Goal: Task Accomplishment & Management: Complete application form

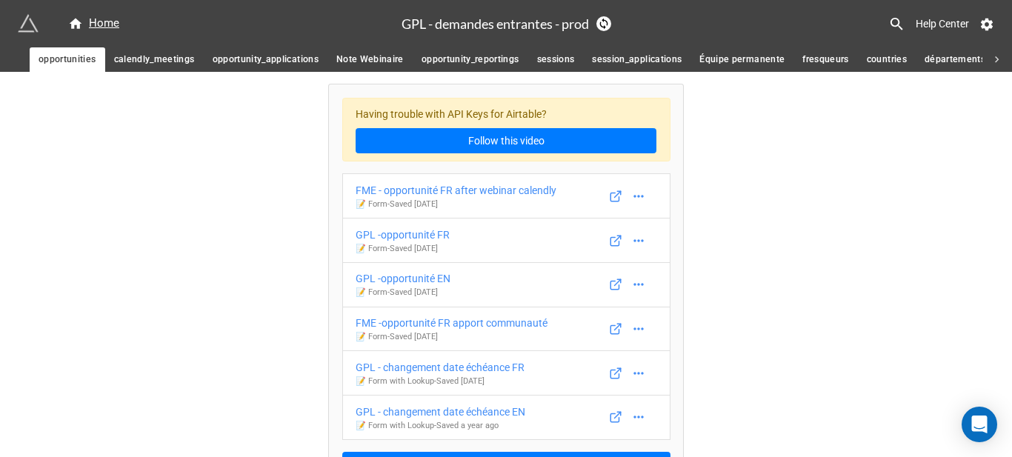
click at [472, 61] on span "opportunity_reportings" at bounding box center [470, 60] width 98 height 16
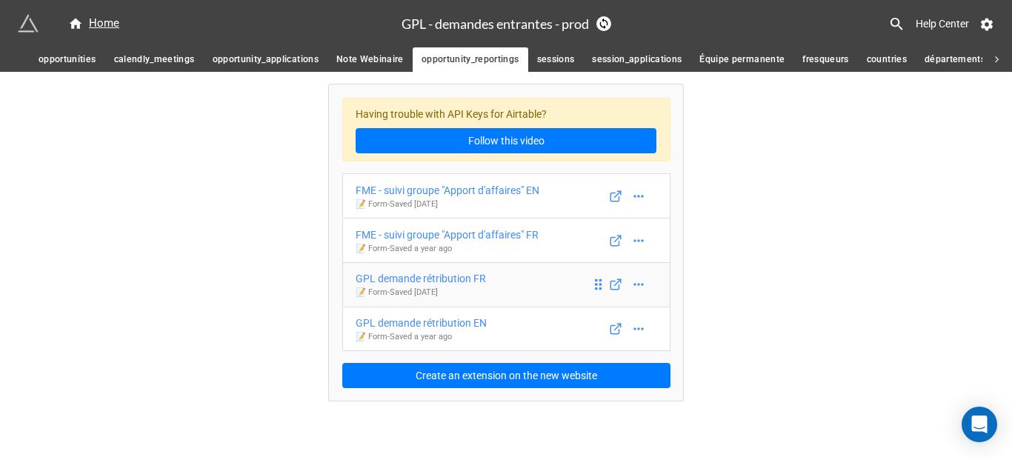
click at [475, 278] on div "GPL demande rétribution FR" at bounding box center [420, 278] width 130 height 16
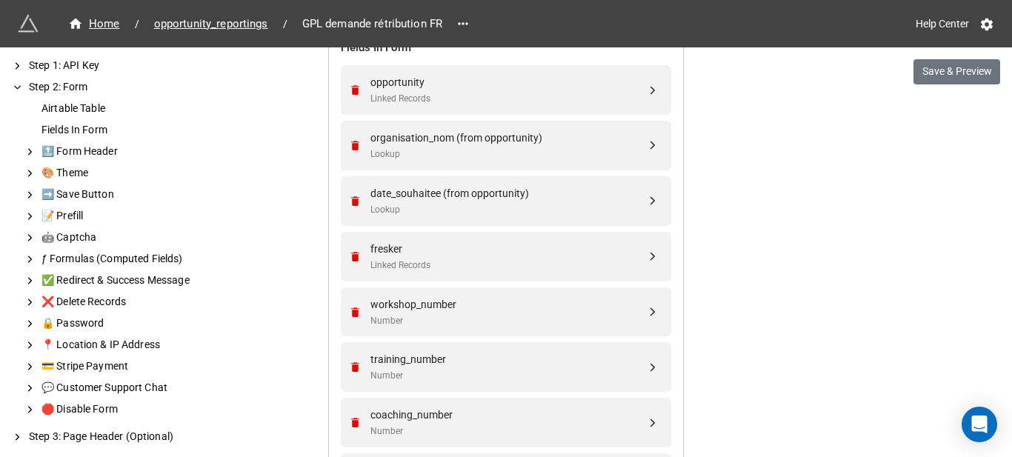
scroll to position [584, 0]
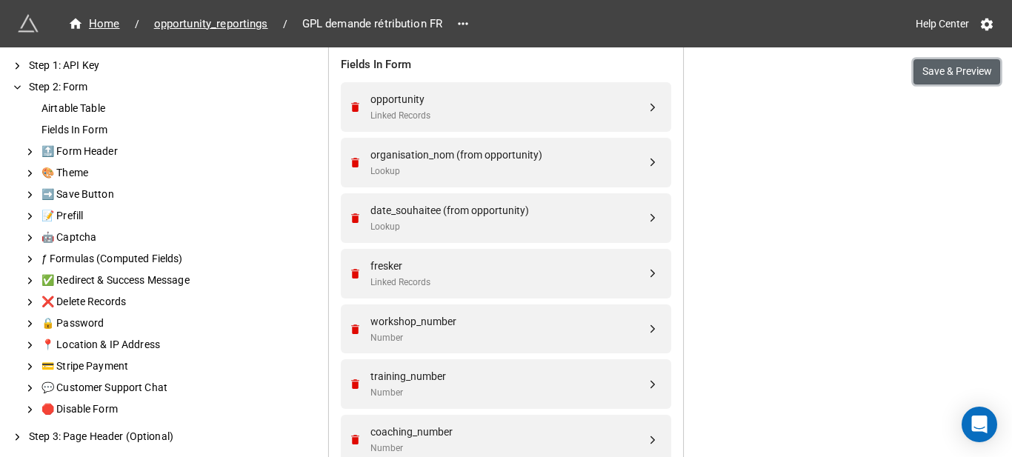
click at [937, 73] on button "Save & Preview" at bounding box center [956, 71] width 87 height 25
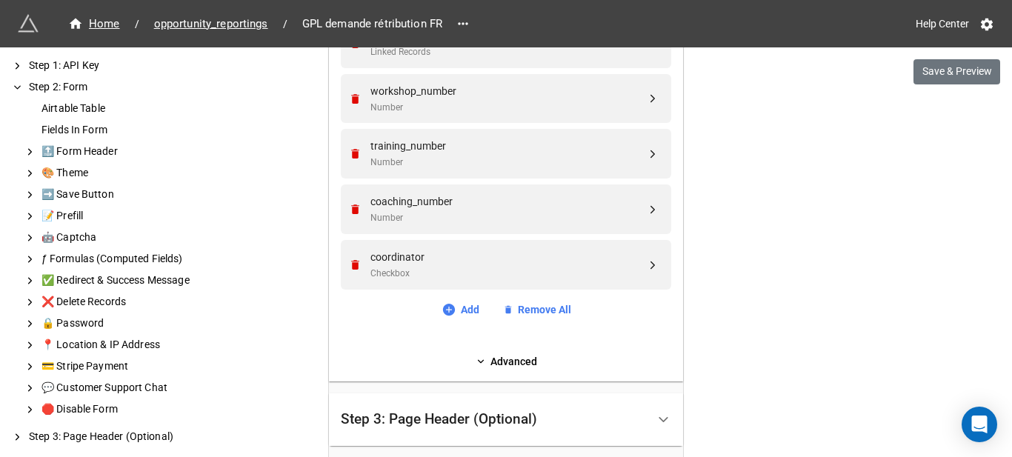
scroll to position [1102, 0]
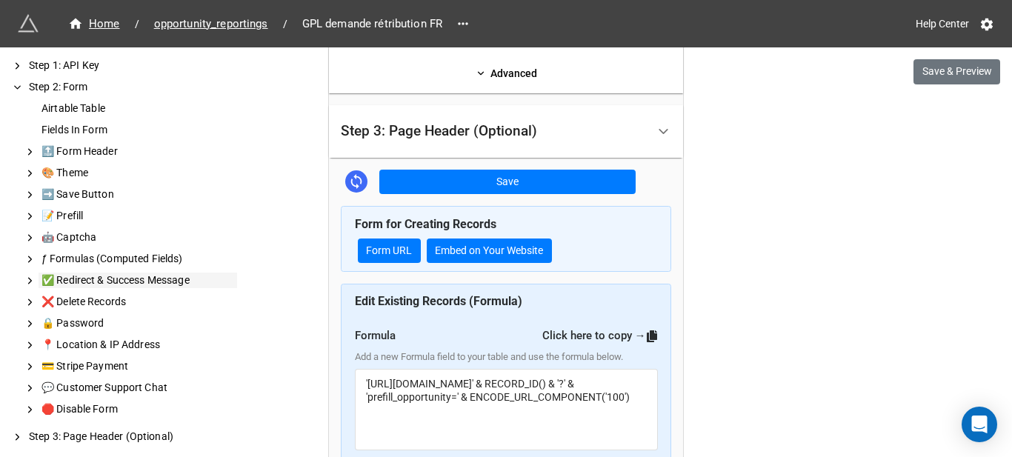
click at [158, 282] on div "✅ Redirect & Success Message" at bounding box center [138, 281] width 198 height 16
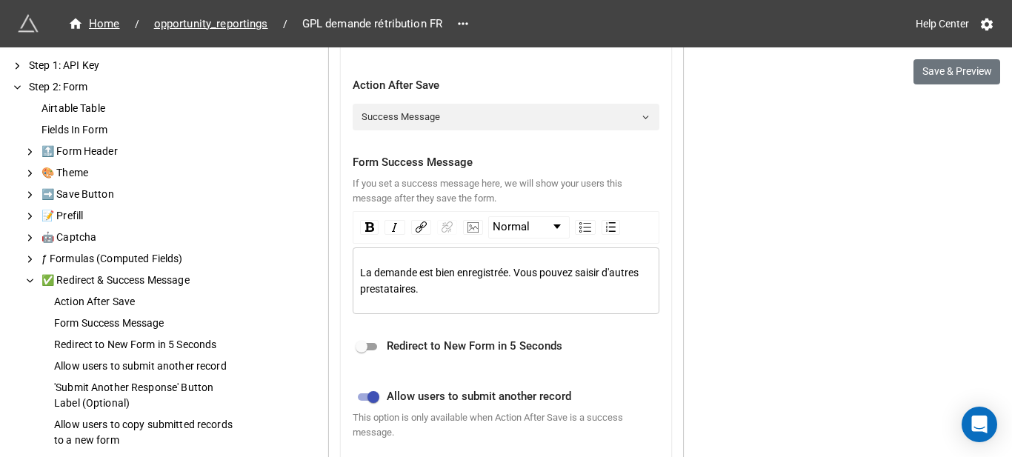
scroll to position [1483, 0]
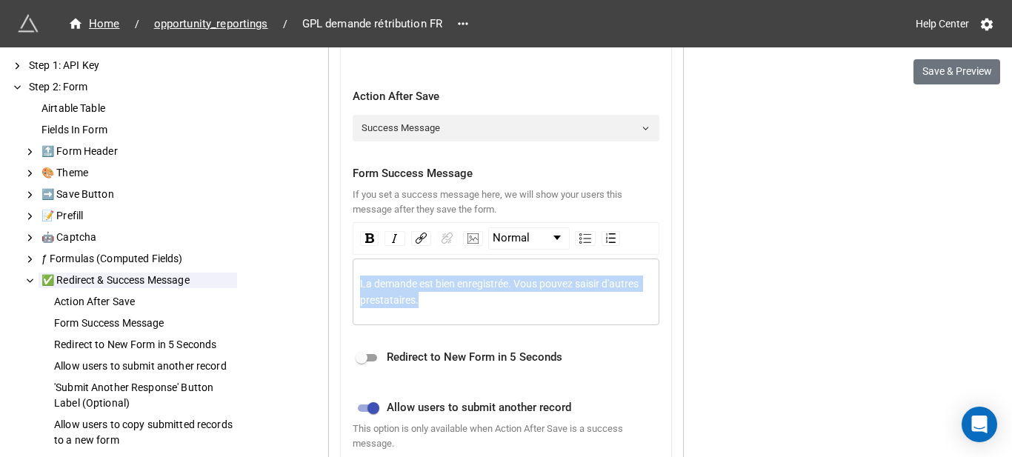
drag, startPoint x: 455, startPoint y: 303, endPoint x: 307, endPoint y: 265, distance: 153.6
click at [307, 265] on div "We have released a newer version of this extension with many improvements! It's…" at bounding box center [506, 104] width 1012 height 3174
copy span "La demande est bien enregistrée. Vous pouvez saisir d'autres prestataires."
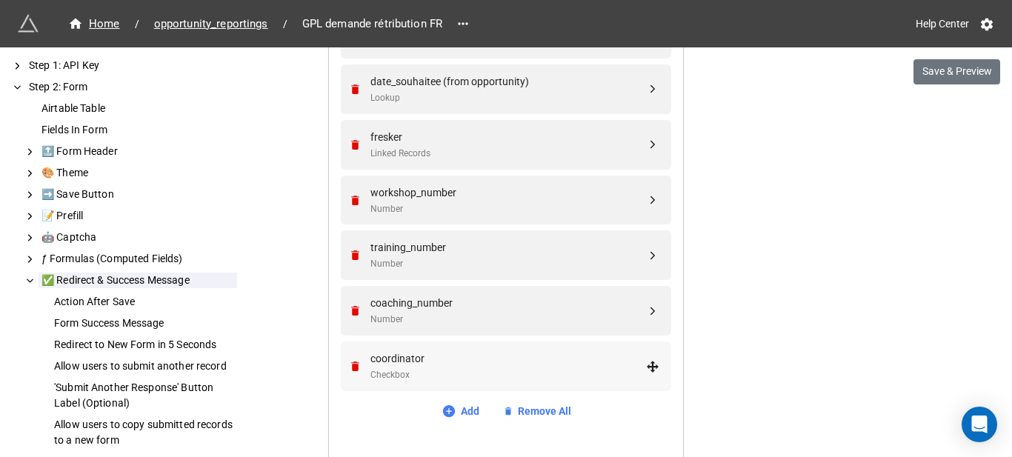
scroll to position [595, 0]
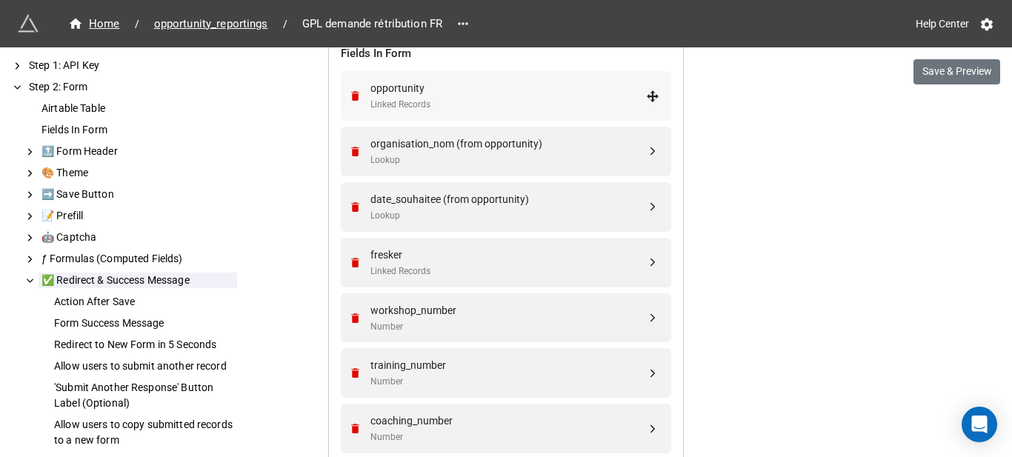
click at [509, 96] on div "opportunity" at bounding box center [508, 88] width 276 height 16
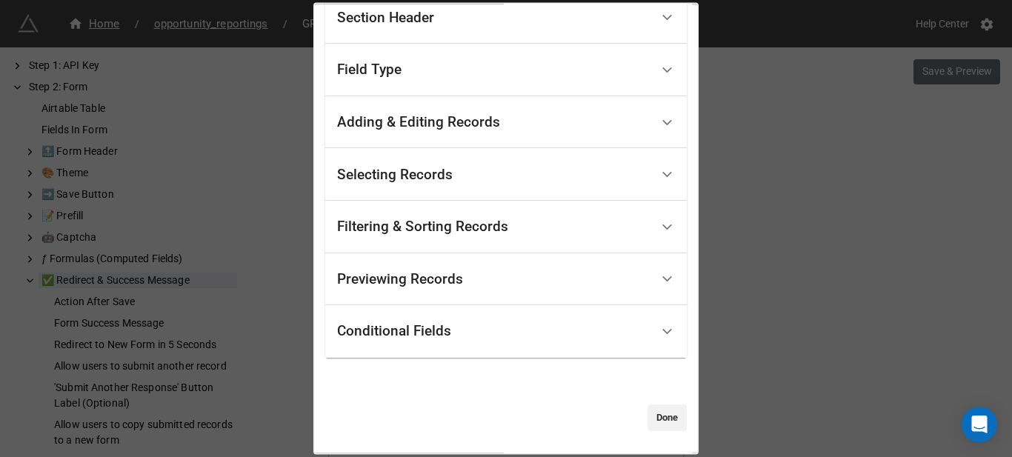
click at [484, 342] on div "Conditional Fields" at bounding box center [493, 331] width 313 height 35
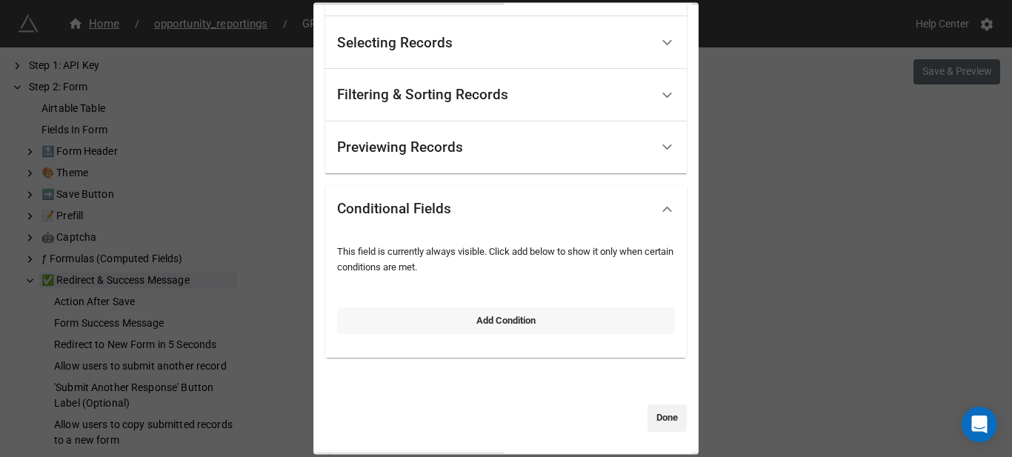
scroll to position [104, 0]
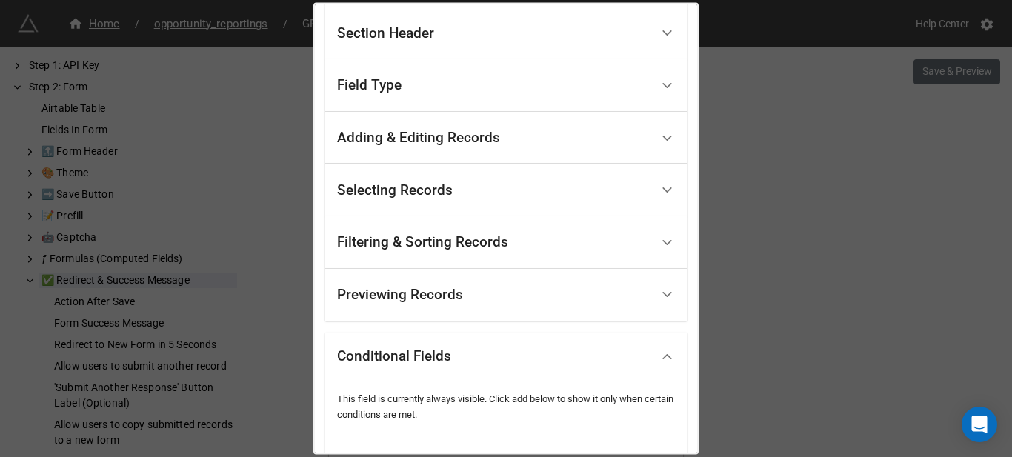
click at [494, 293] on div "Previewing Records" at bounding box center [493, 294] width 313 height 35
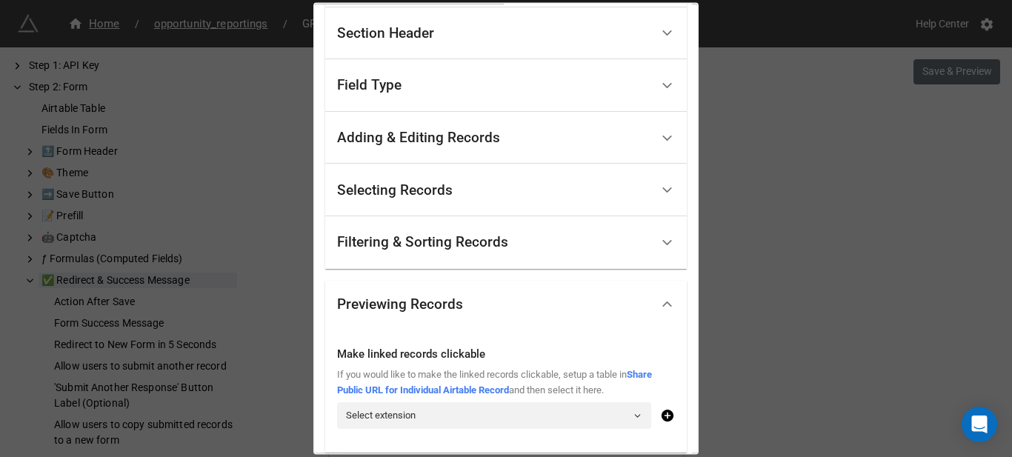
click at [506, 225] on div "Filtering & Sorting Records" at bounding box center [493, 242] width 313 height 35
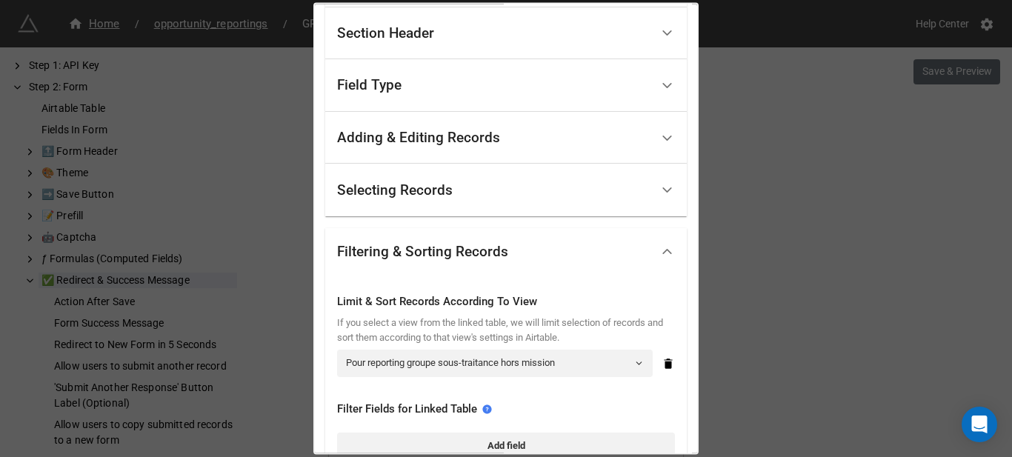
click at [445, 182] on div "Selecting Records" at bounding box center [395, 189] width 116 height 15
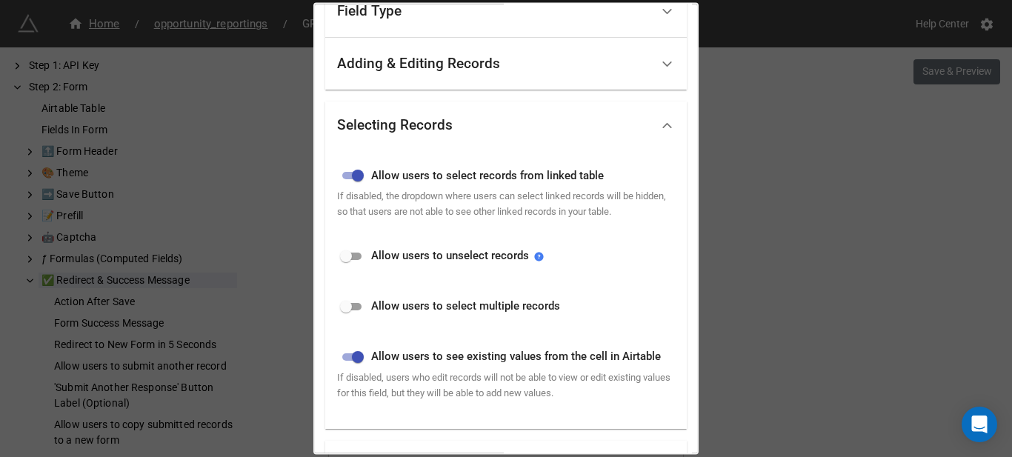
click at [459, 71] on div "Adding & Editing Records" at bounding box center [418, 63] width 163 height 15
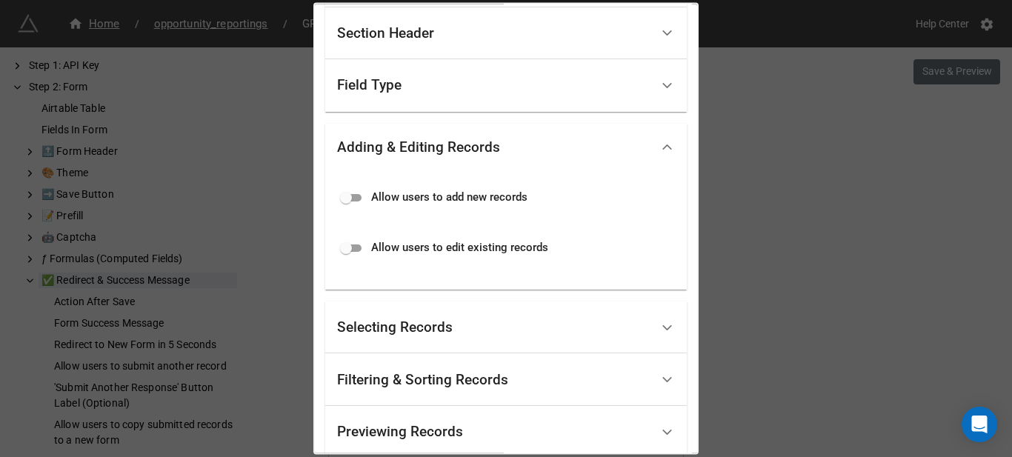
click at [439, 100] on div "Field Type" at bounding box center [493, 85] width 313 height 35
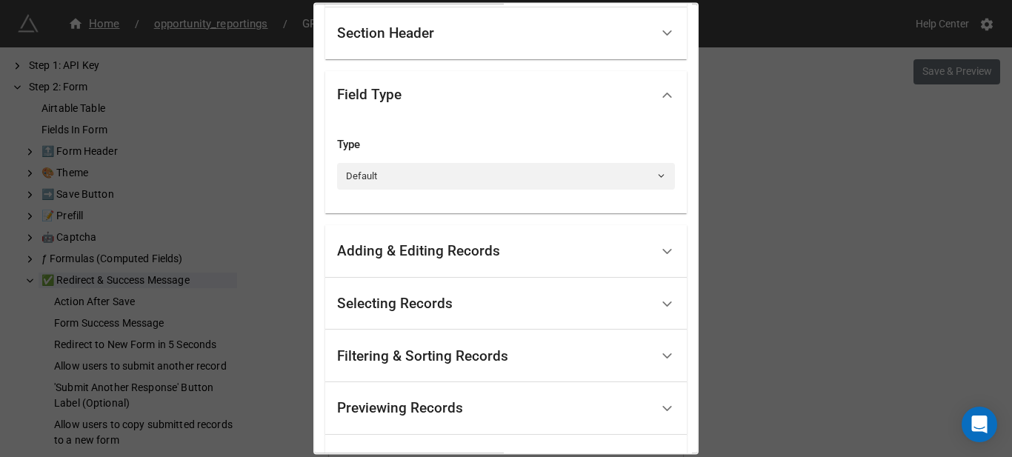
click at [446, 44] on div "Section Header" at bounding box center [493, 33] width 313 height 35
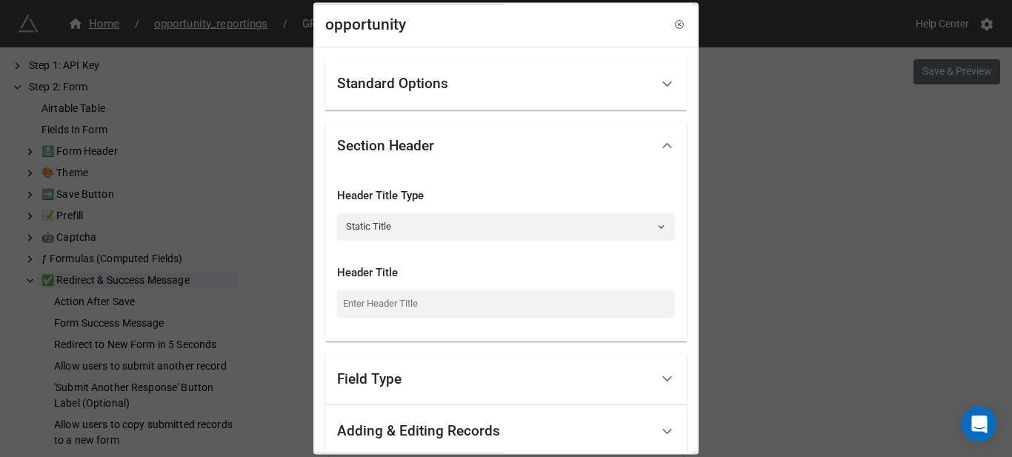
scroll to position [0, 0]
click at [450, 143] on div "Section Header" at bounding box center [493, 147] width 313 height 35
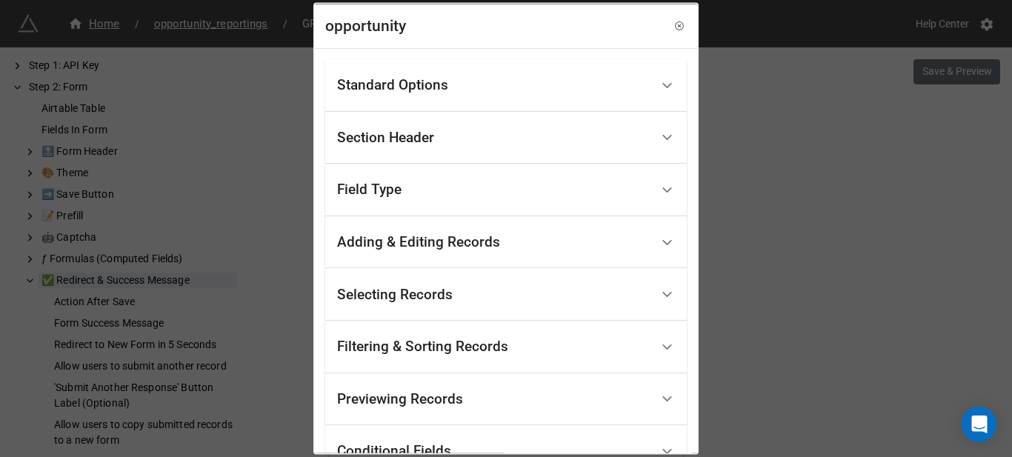
click at [452, 90] on div "Standard Options" at bounding box center [493, 85] width 313 height 35
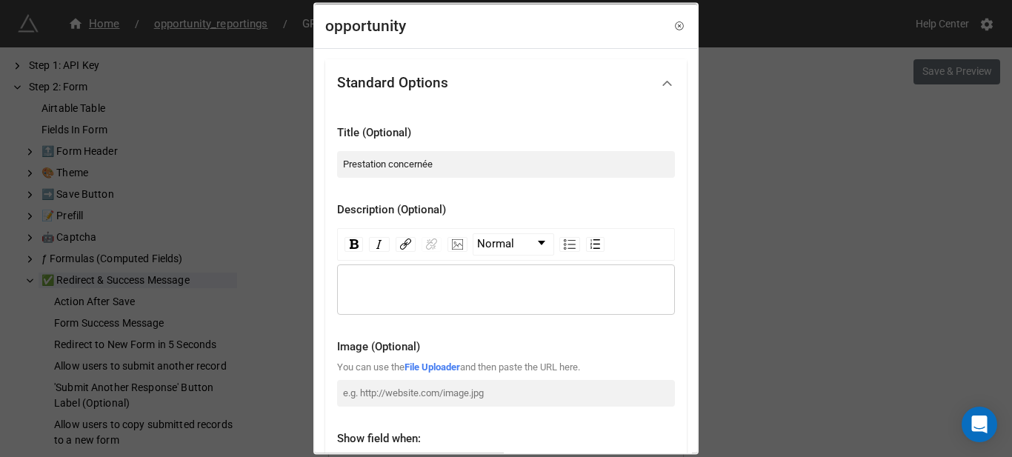
click at [458, 89] on div "Standard Options" at bounding box center [493, 82] width 313 height 35
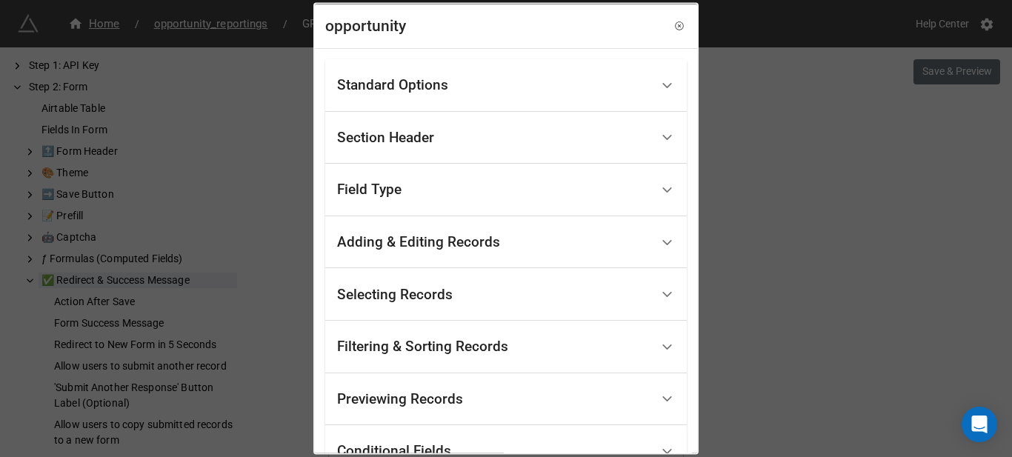
click at [428, 281] on div "Selecting Records" at bounding box center [493, 294] width 313 height 35
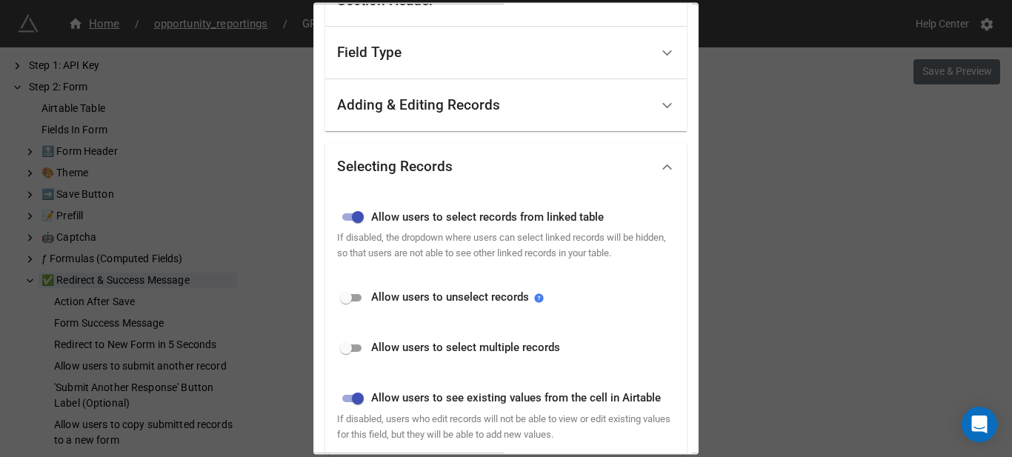
scroll to position [148, 0]
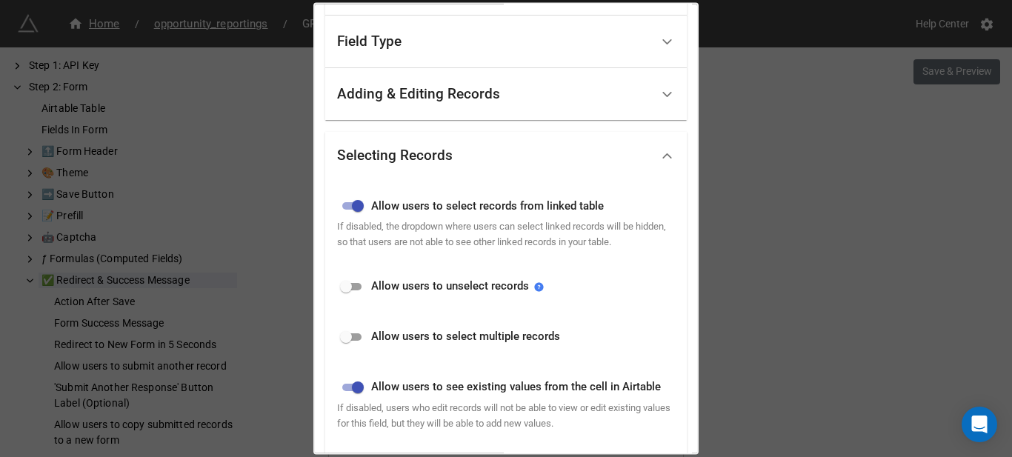
click at [450, 115] on div "Adding & Editing Records" at bounding box center [505, 93] width 361 height 53
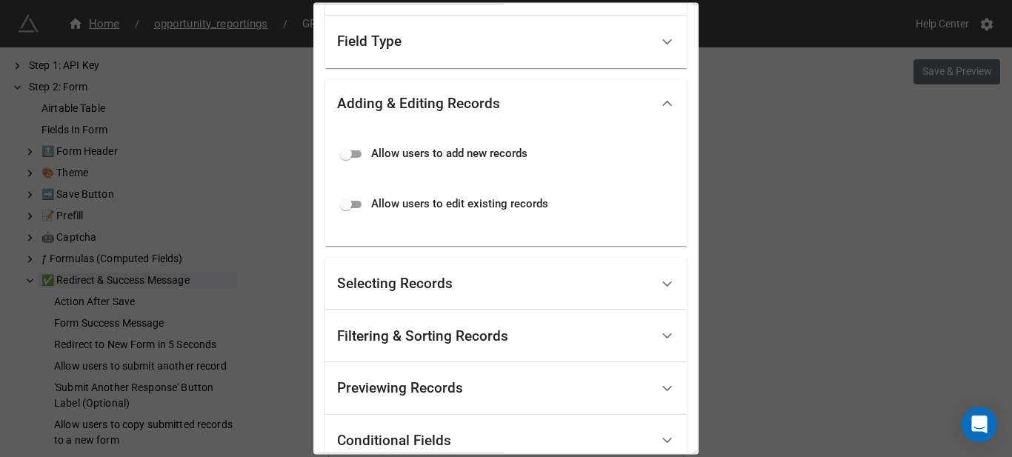
click at [455, 108] on div "Adding & Editing Records" at bounding box center [418, 103] width 163 height 15
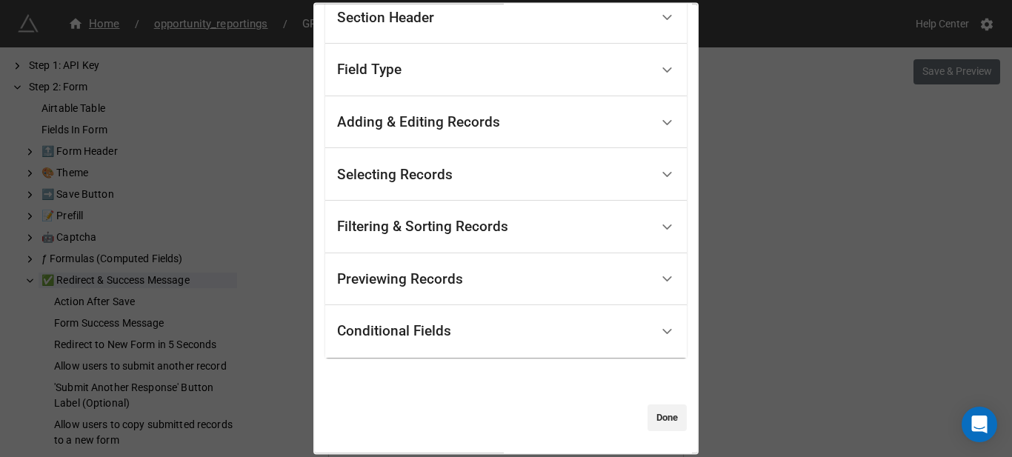
scroll to position [120, 0]
click at [444, 167] on div "Selecting Records" at bounding box center [395, 174] width 116 height 15
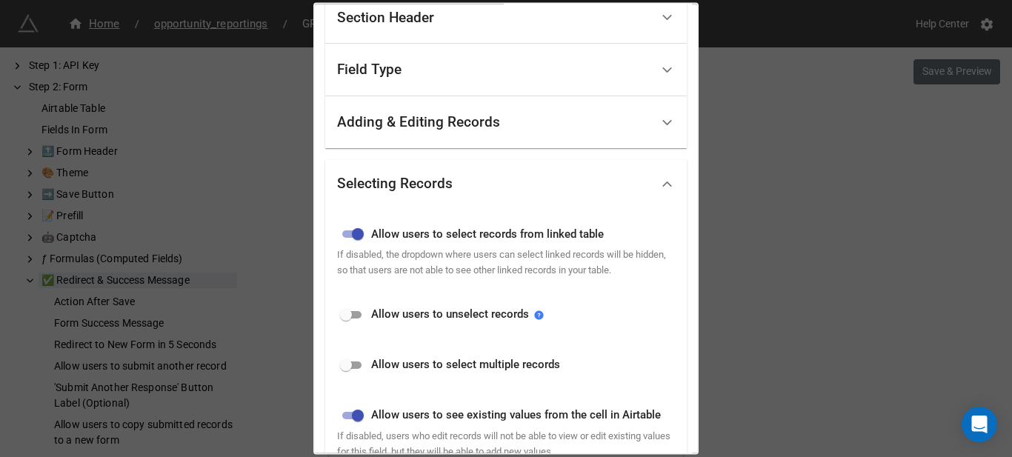
click at [440, 187] on div "Selecting Records" at bounding box center [395, 183] width 116 height 15
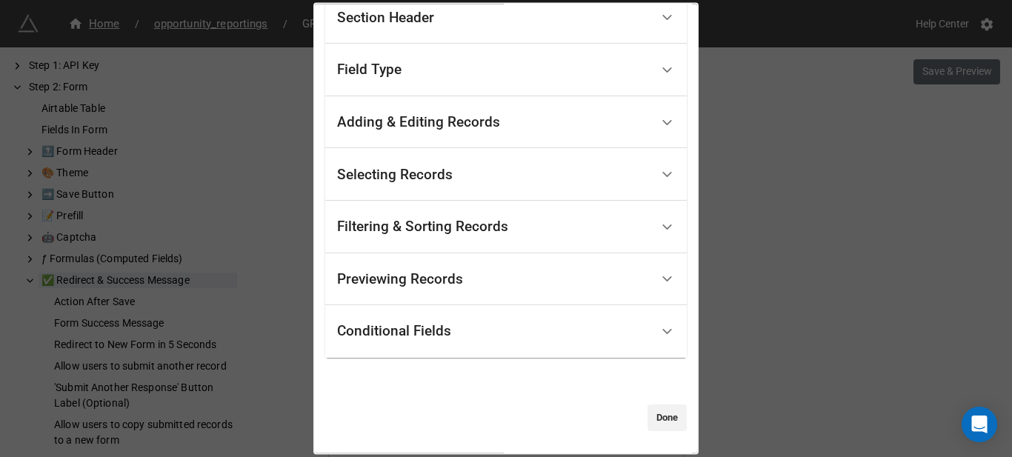
click at [437, 239] on div "Filtering & Sorting Records" at bounding box center [493, 227] width 313 height 35
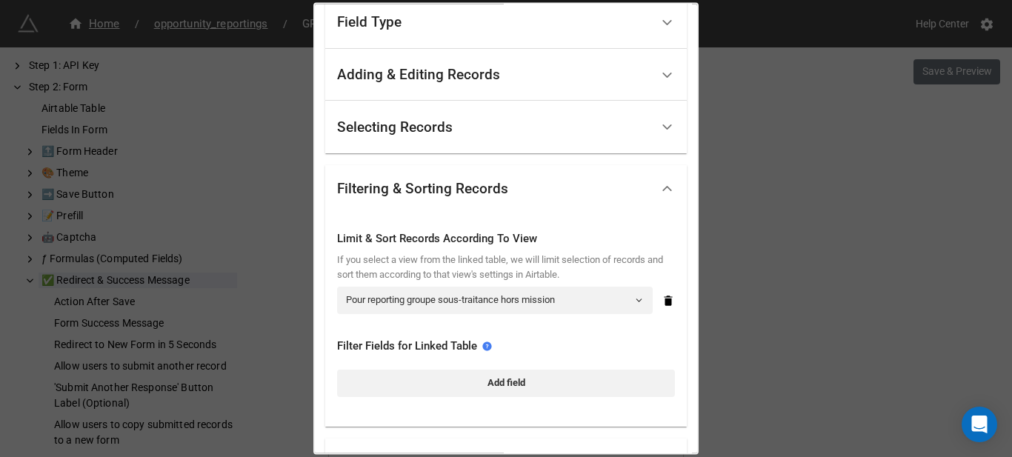
scroll to position [194, 0]
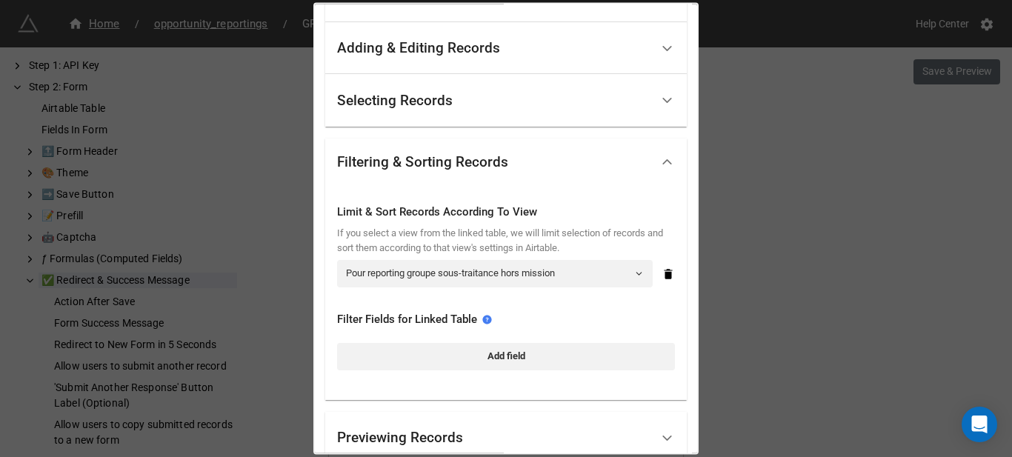
click at [765, 206] on div "opportunity Standard Options Title (Optional) Prestation concernée Description …" at bounding box center [506, 228] width 1012 height 457
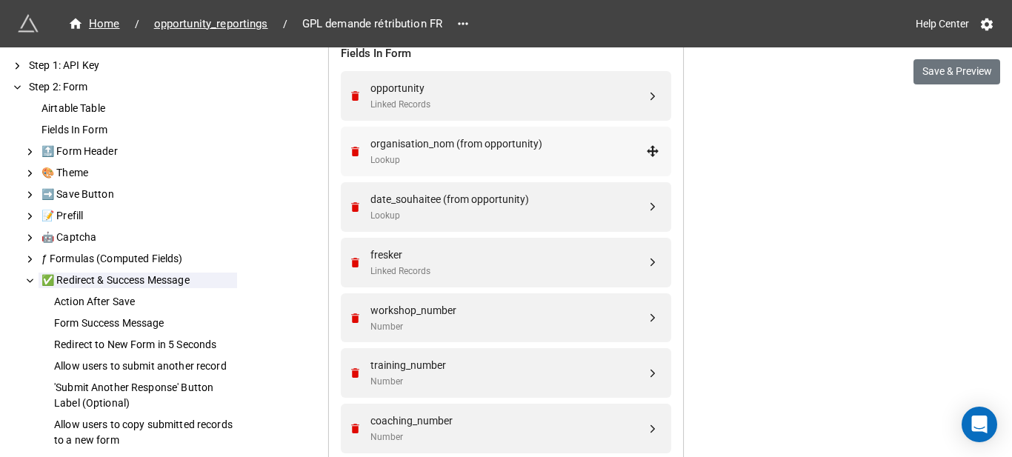
click at [506, 138] on div "organisation_nom (from opportunity)" at bounding box center [508, 144] width 276 height 16
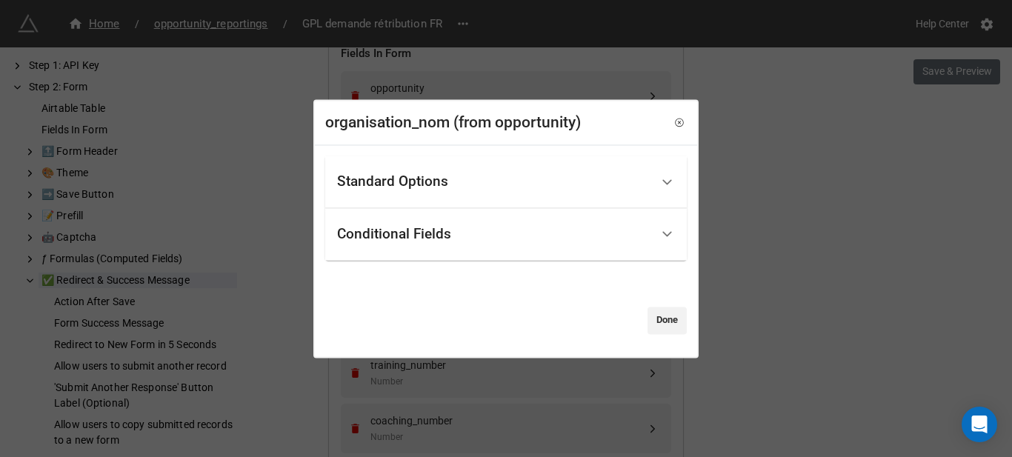
click at [748, 216] on div "organisation_nom (from opportunity) Standard Options Title (Optional) Nom de l'…" at bounding box center [506, 228] width 1012 height 457
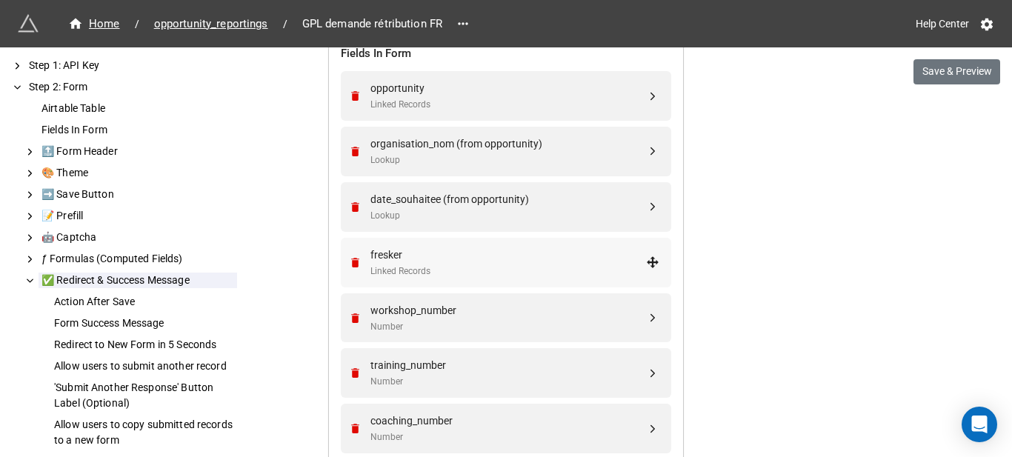
click at [438, 261] on div "fresker" at bounding box center [508, 255] width 276 height 16
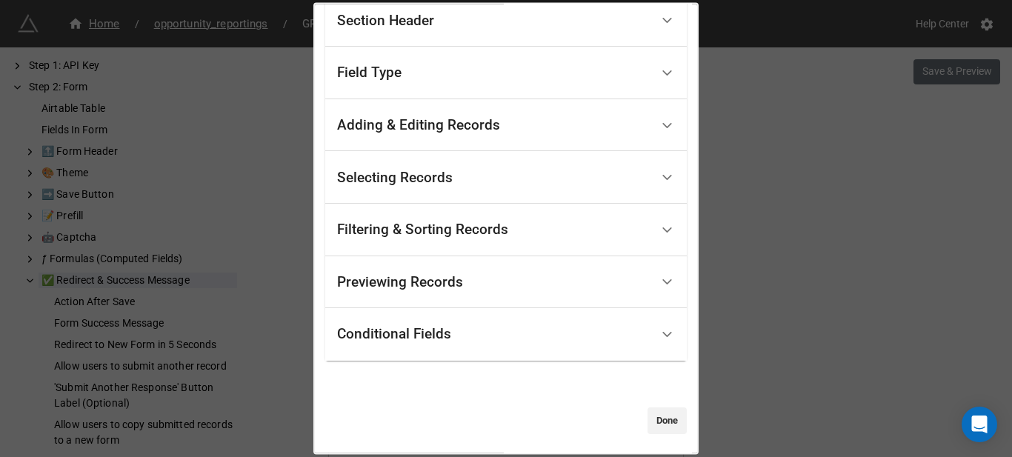
scroll to position [120, 0]
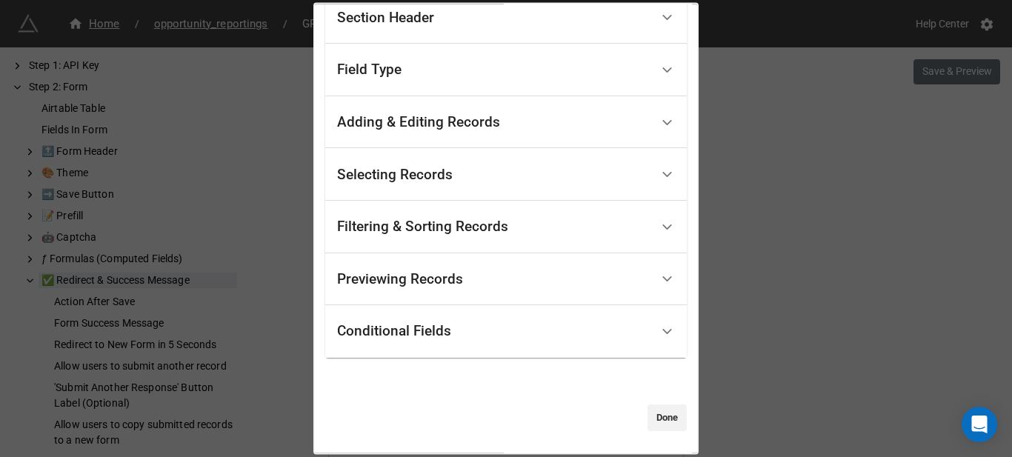
click at [457, 330] on div "Conditional Fields" at bounding box center [493, 331] width 313 height 35
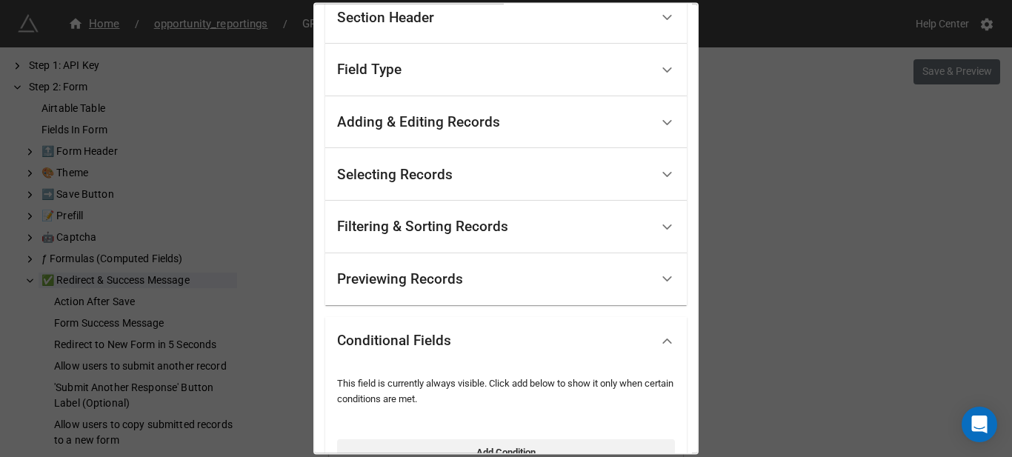
click at [478, 287] on div "Previewing Records" at bounding box center [493, 278] width 313 height 35
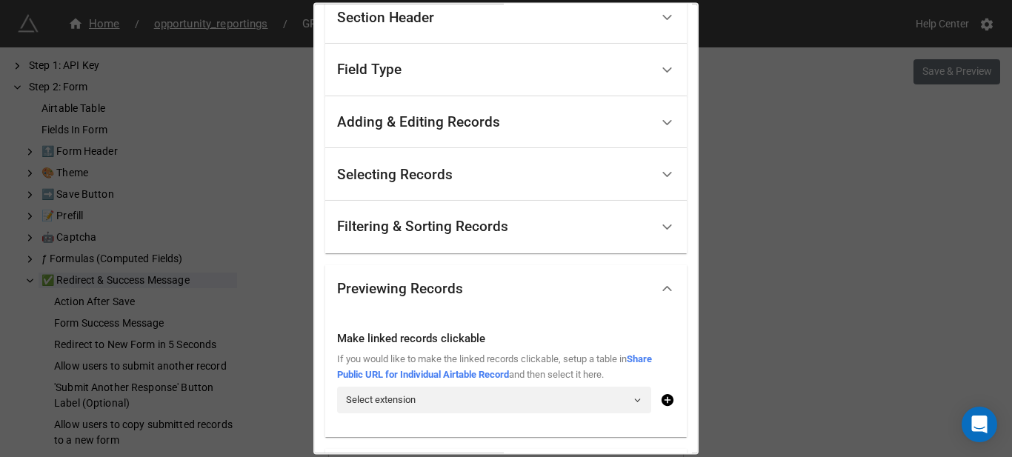
click at [488, 230] on div "Filtering & Sorting Records" at bounding box center [422, 226] width 171 height 15
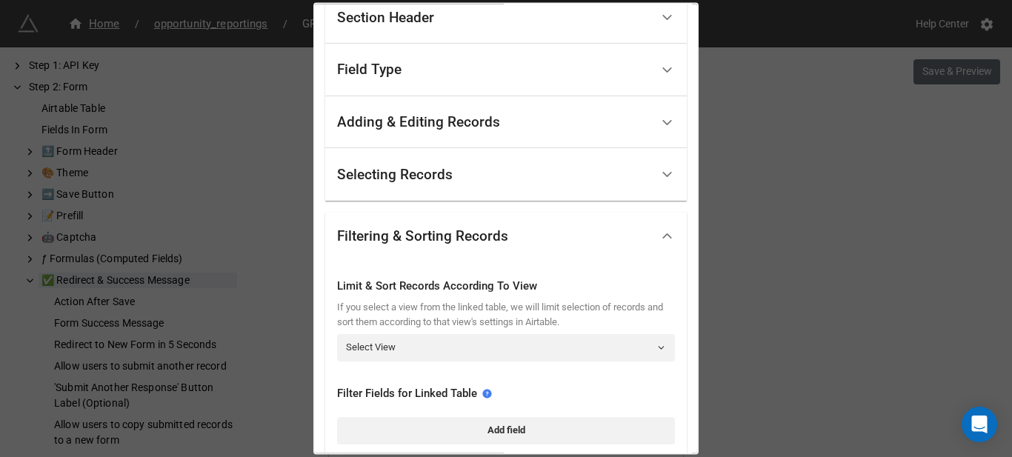
click at [484, 187] on div "Selecting Records" at bounding box center [493, 174] width 313 height 35
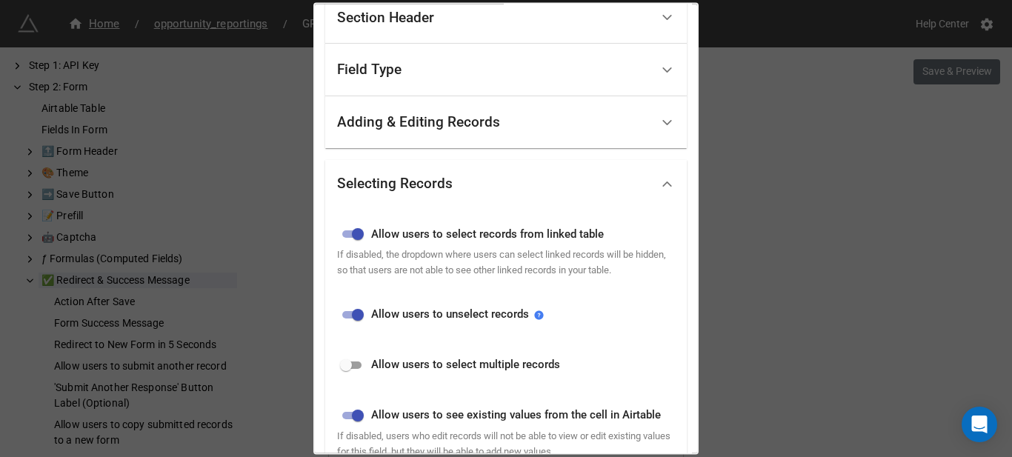
click at [481, 127] on div "Adding & Editing Records" at bounding box center [418, 122] width 163 height 15
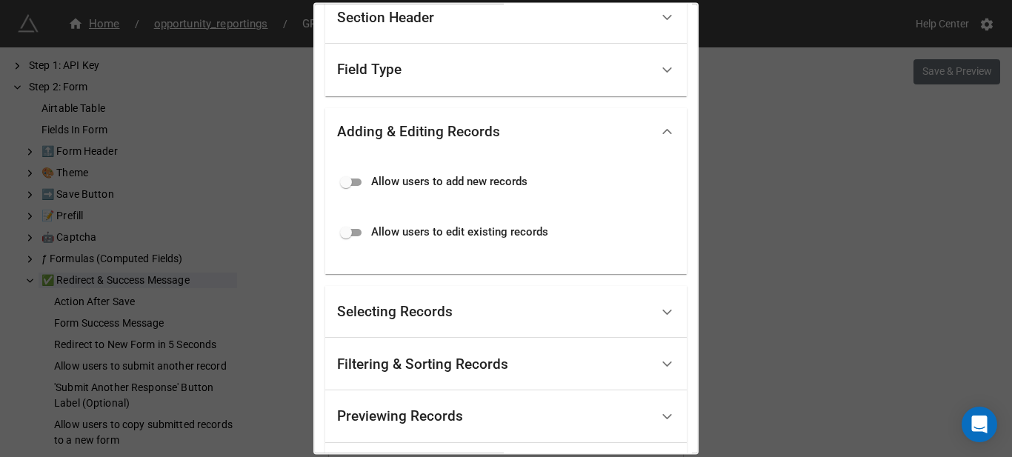
click at [475, 70] on div "Field Type" at bounding box center [493, 70] width 313 height 35
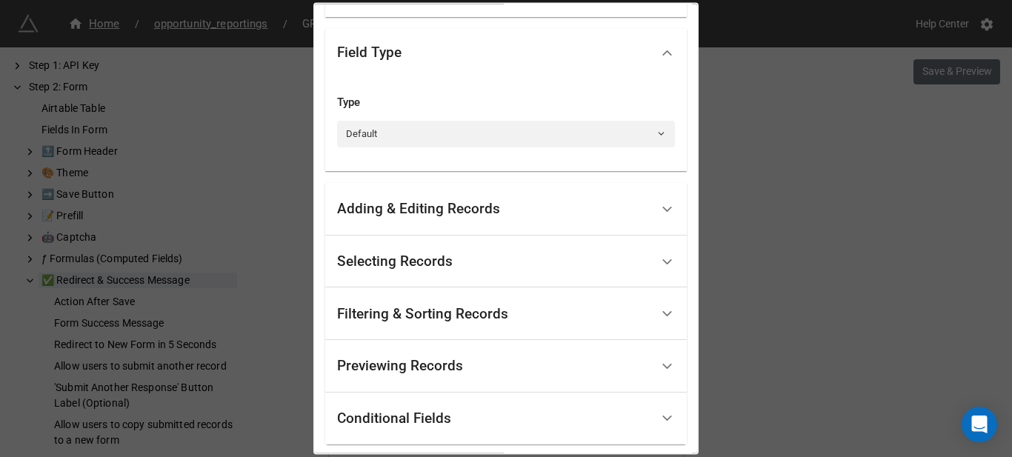
scroll to position [148, 0]
click at [776, 190] on div "fresker Standard Options Title (Optional) Adresse email prestataire Description…" at bounding box center [506, 228] width 1012 height 457
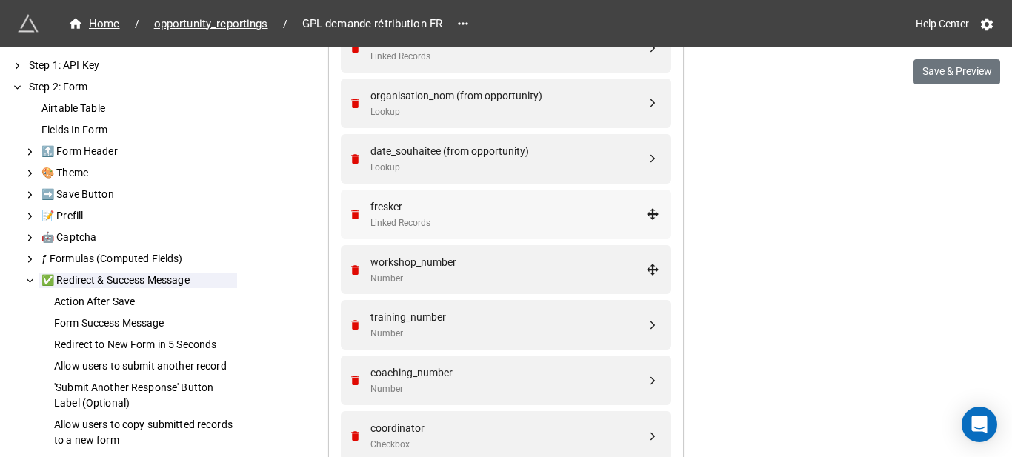
scroll to position [669, 0]
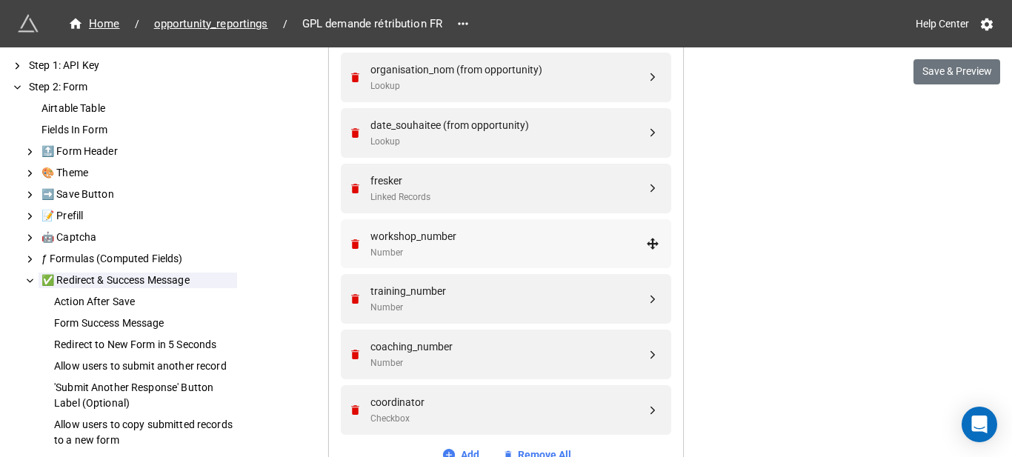
click at [467, 246] on div "Number" at bounding box center [508, 253] width 276 height 14
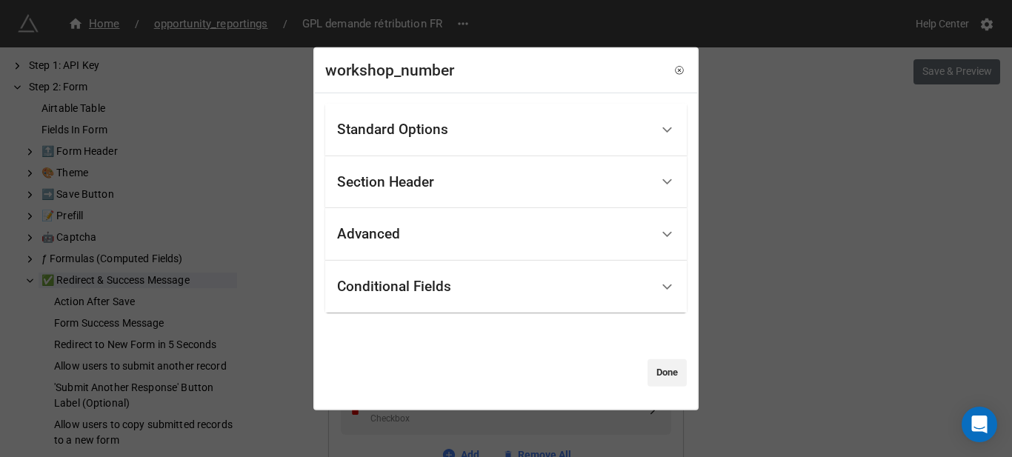
click at [455, 293] on div "Conditional Fields" at bounding box center [493, 287] width 313 height 35
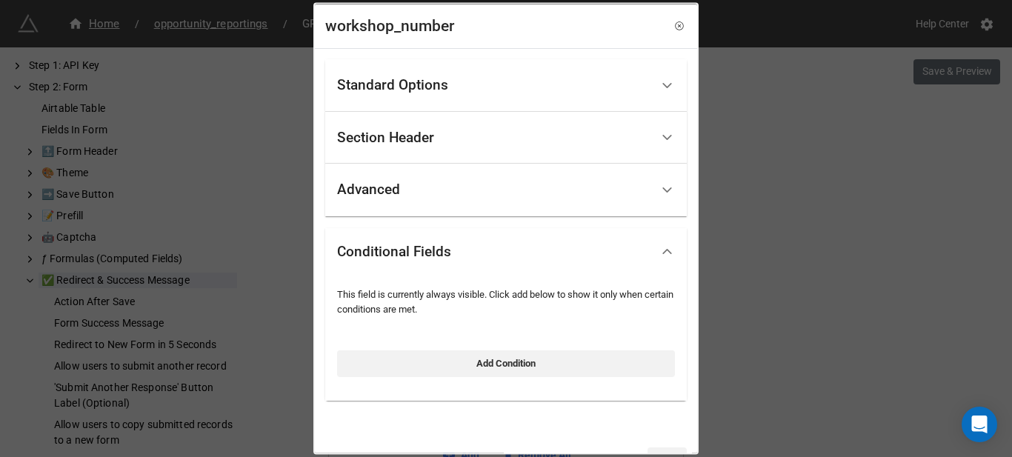
click at [474, 210] on div "Advanced" at bounding box center [505, 190] width 361 height 53
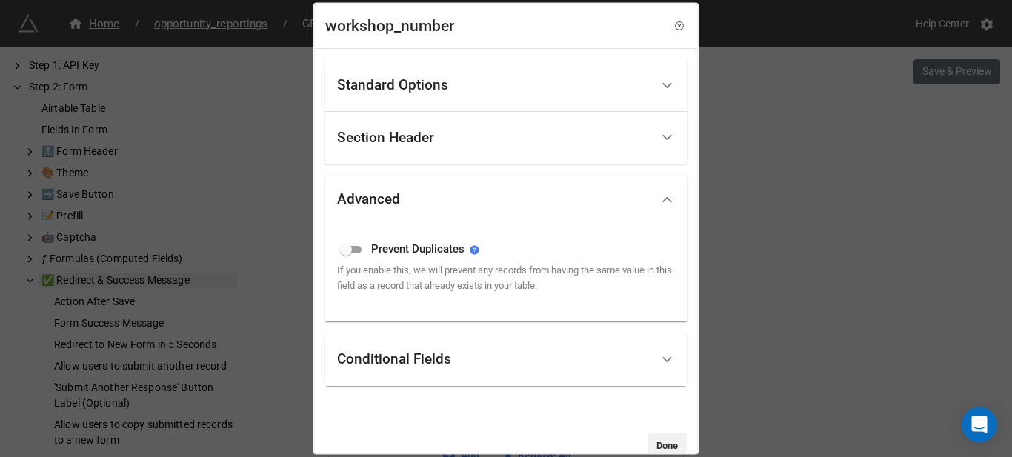
click at [487, 134] on div "Section Header" at bounding box center [493, 137] width 313 height 35
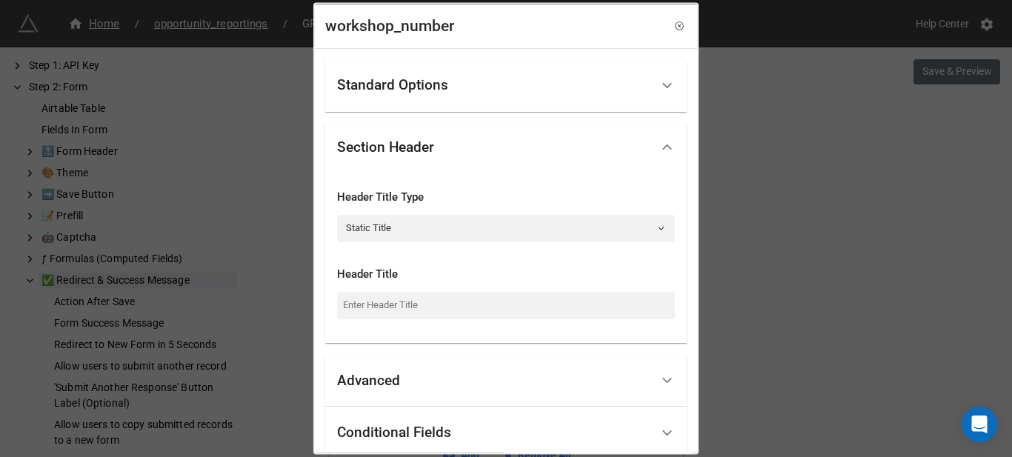
click at [490, 79] on div "Standard Options" at bounding box center [493, 85] width 313 height 35
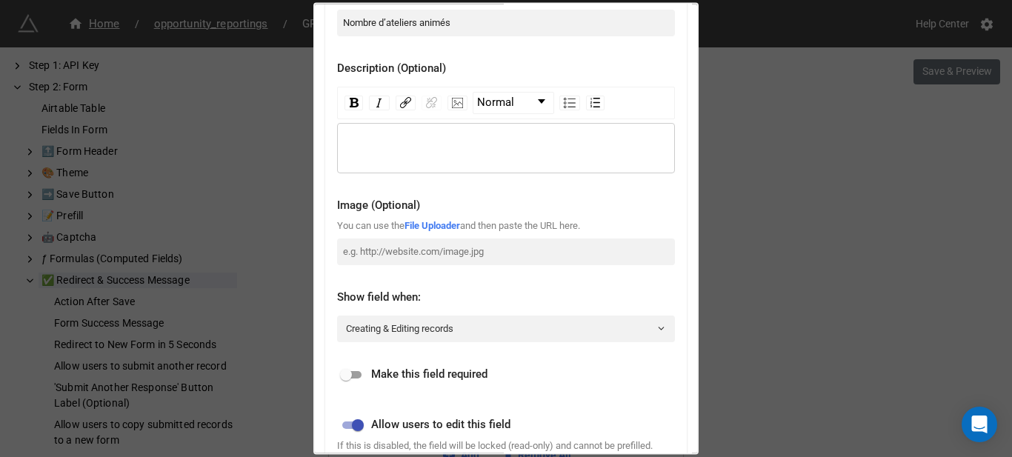
scroll to position [148, 0]
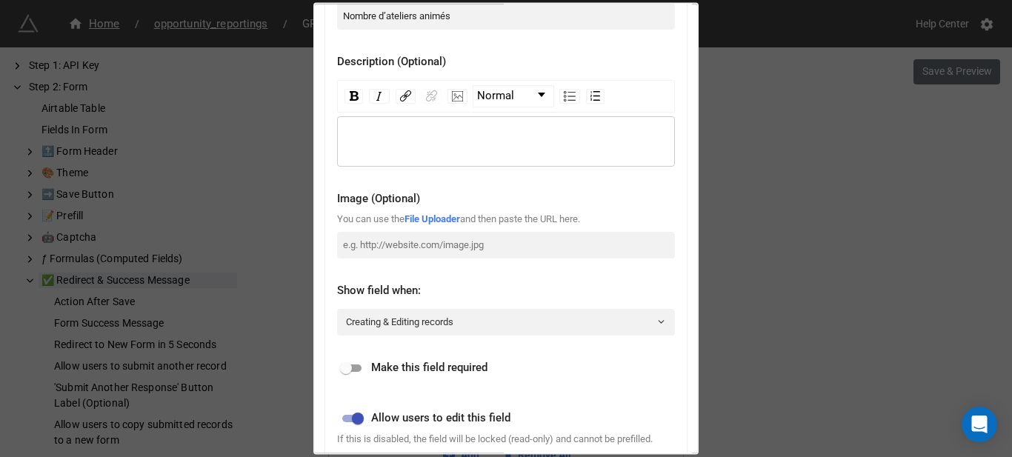
click at [782, 166] on div "workshop_number Standard Options Title (Optional) Nombre d’ateliers animés Desc…" at bounding box center [506, 228] width 1012 height 457
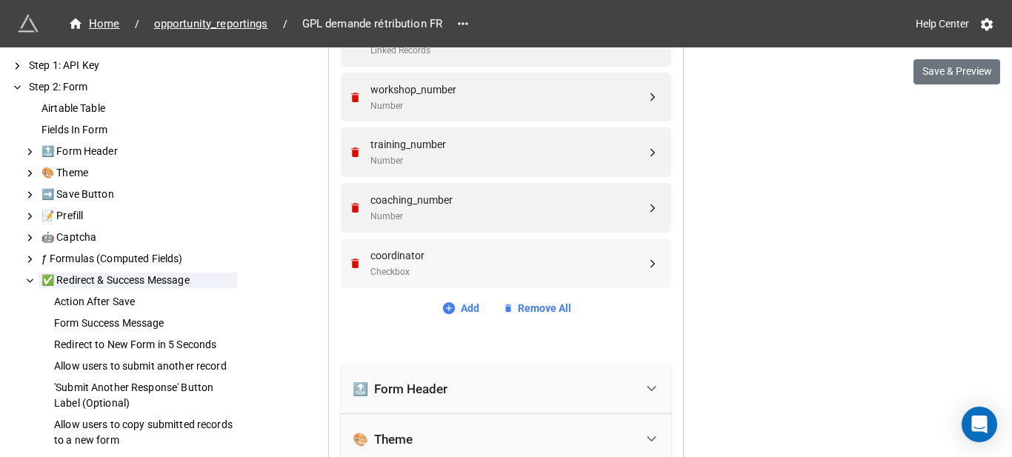
scroll to position [817, 0]
click at [484, 258] on div "coordinator" at bounding box center [508, 254] width 276 height 16
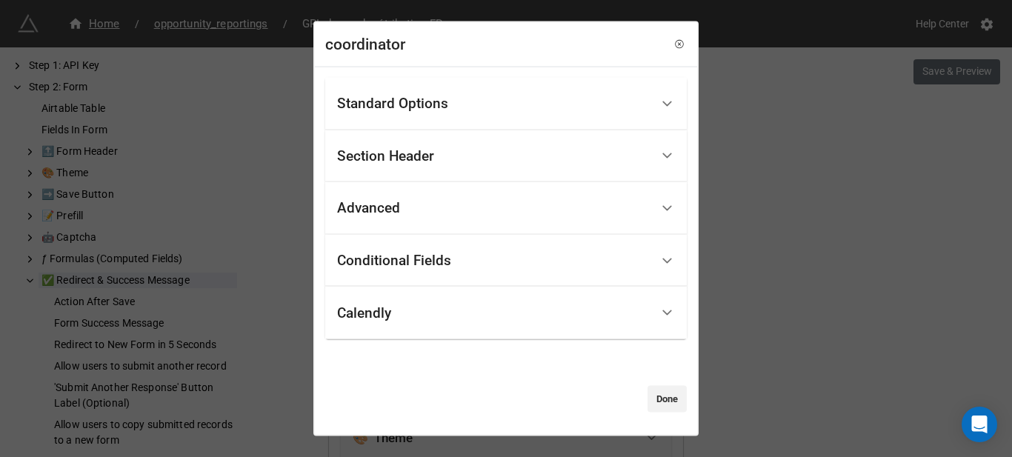
click at [476, 272] on div "Conditional Fields" at bounding box center [493, 260] width 313 height 35
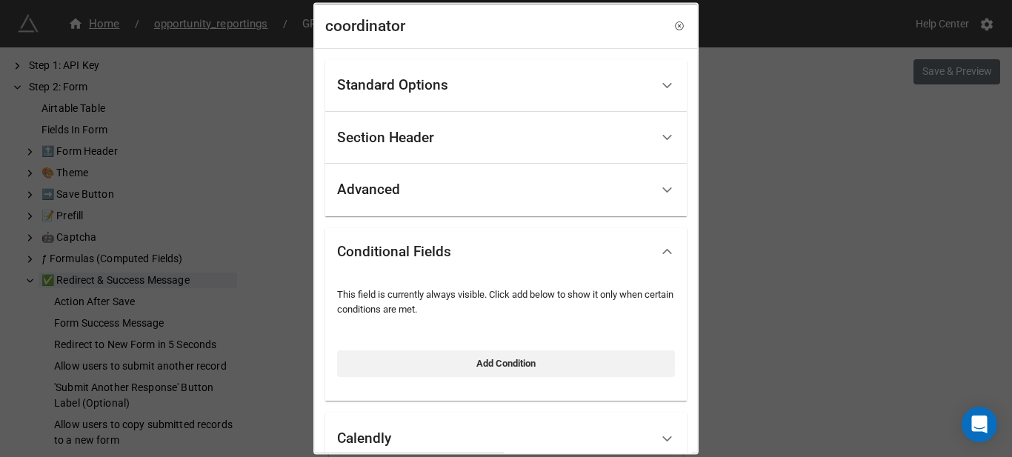
click at [447, 450] on div "Calendly" at bounding box center [493, 438] width 313 height 35
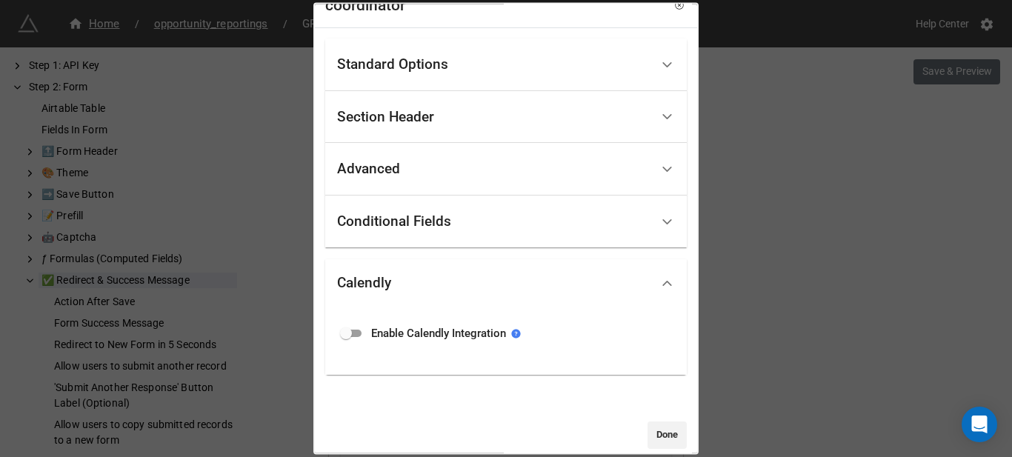
scroll to position [38, 0]
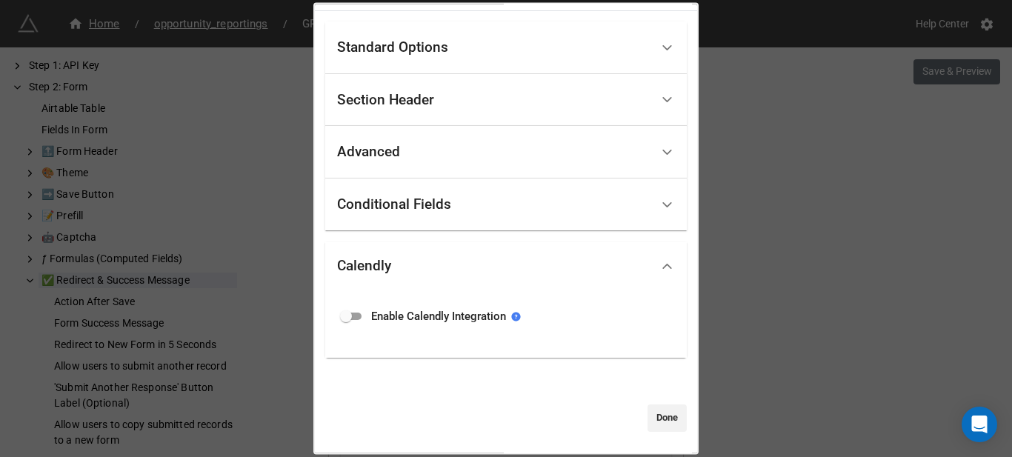
click at [453, 136] on div "Advanced" at bounding box center [493, 152] width 313 height 35
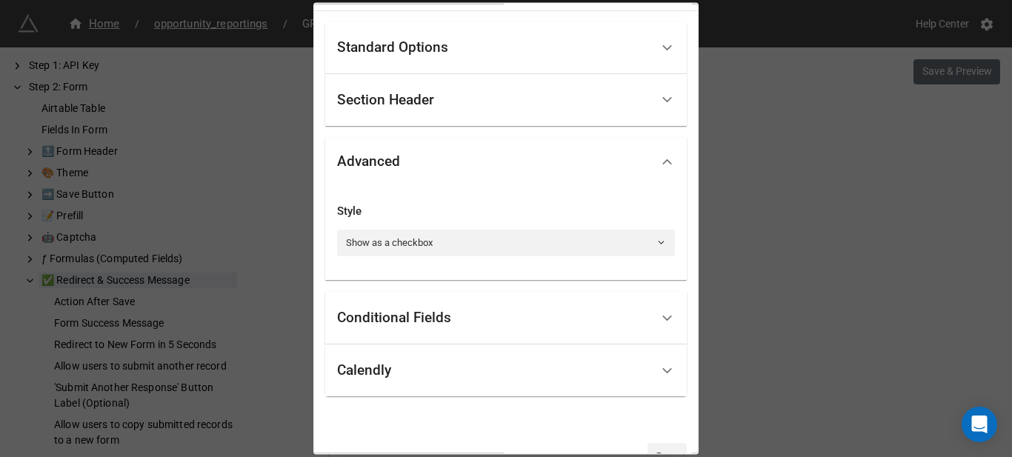
click at [458, 105] on div "Section Header" at bounding box center [493, 99] width 313 height 35
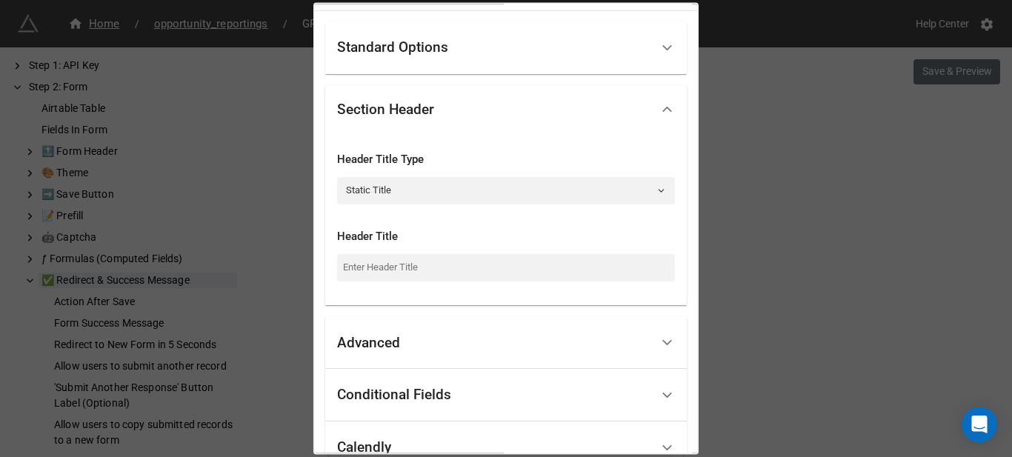
click at [410, 333] on div "Advanced" at bounding box center [493, 342] width 313 height 35
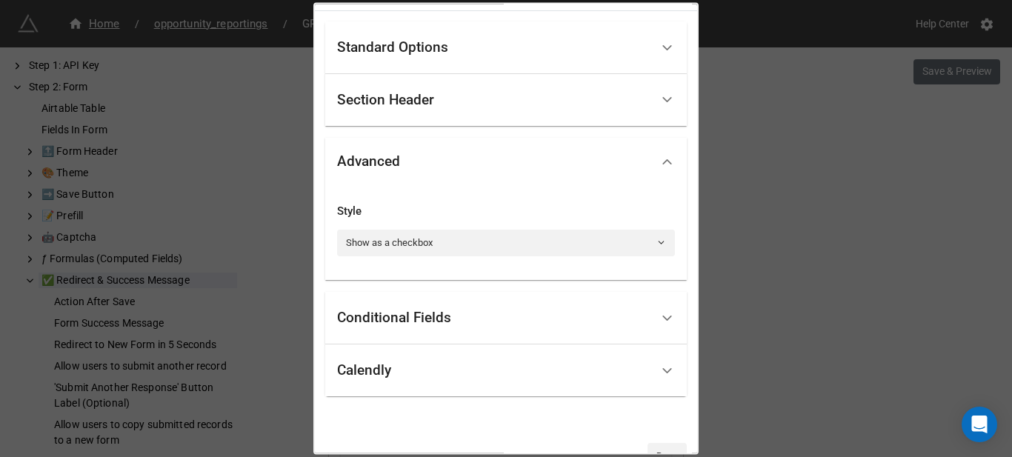
scroll to position [0, 0]
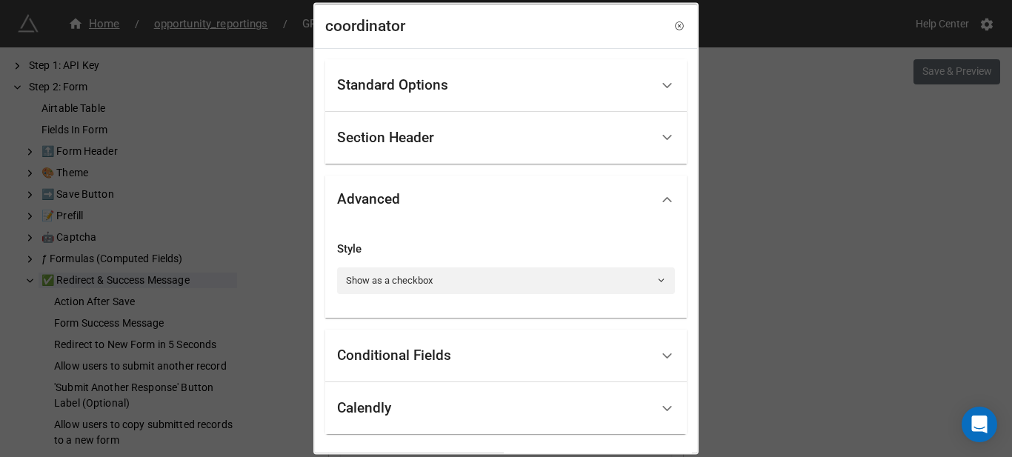
click at [442, 84] on div "Standard Options" at bounding box center [392, 85] width 111 height 15
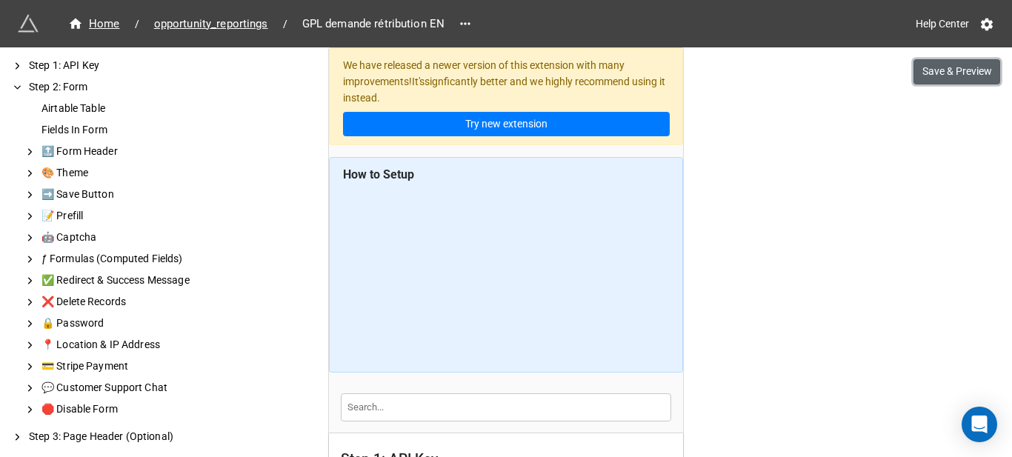
click at [948, 75] on button "Save & Preview" at bounding box center [956, 71] width 87 height 25
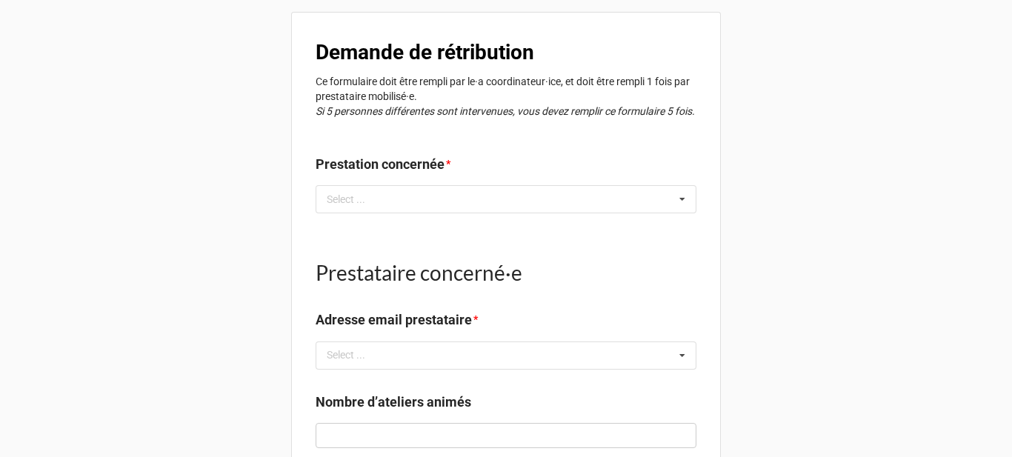
click at [494, 53] on b "Demande de rétribution" at bounding box center [425, 52] width 218 height 24
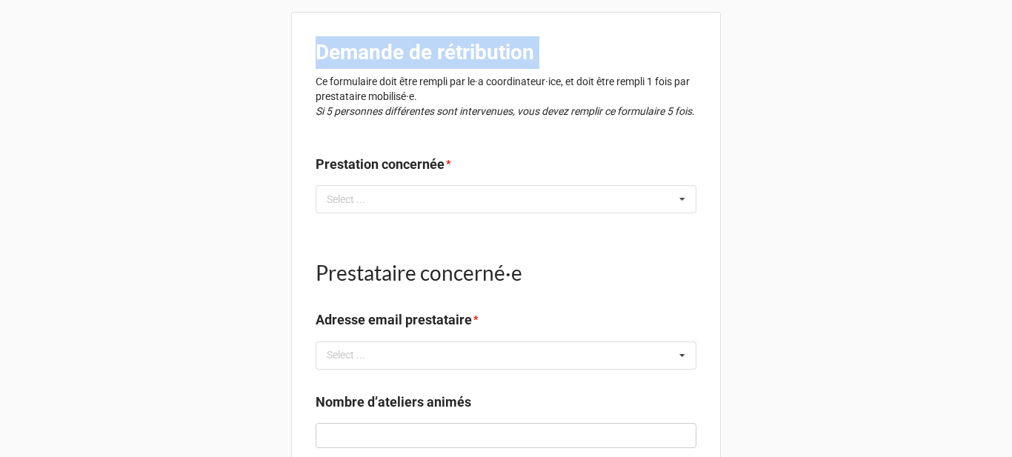
click at [493, 52] on b "Demande de rétribution" at bounding box center [425, 52] width 218 height 24
copy b "Demande de rétribution"
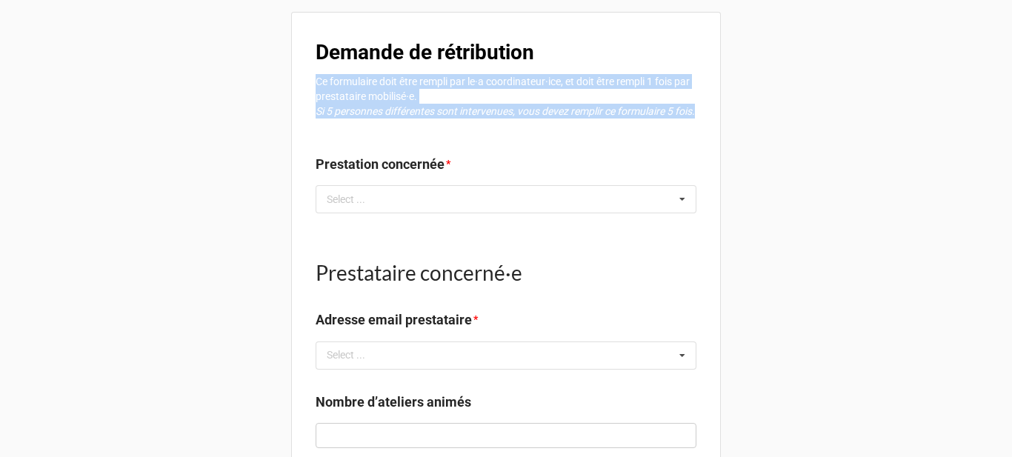
drag, startPoint x: 680, startPoint y: 109, endPoint x: 405, endPoint y: 0, distance: 295.6
click at [301, 79] on div "Demande de rétribution Ce formulaire doit être rempli par le·a coordinateur·ice…" at bounding box center [506, 389] width 430 height 754
copy p "Ce formulaire doit être rempli par le·a coordinateur·ice, et doit être rempli 1…"
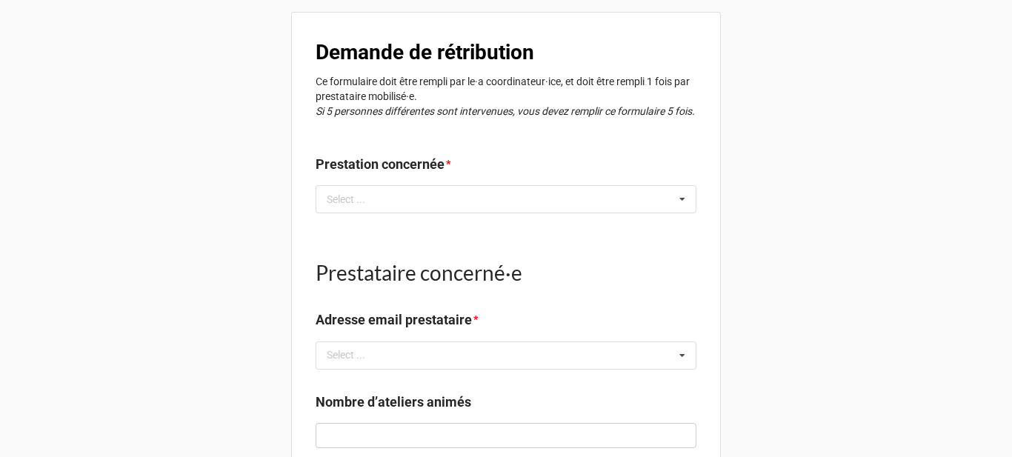
click at [371, 167] on label "Prestation concernée" at bounding box center [380, 164] width 129 height 21
copy label "Prestation concernée"
click at [435, 272] on h1 "Prestataire concerné·e" at bounding box center [506, 272] width 381 height 27
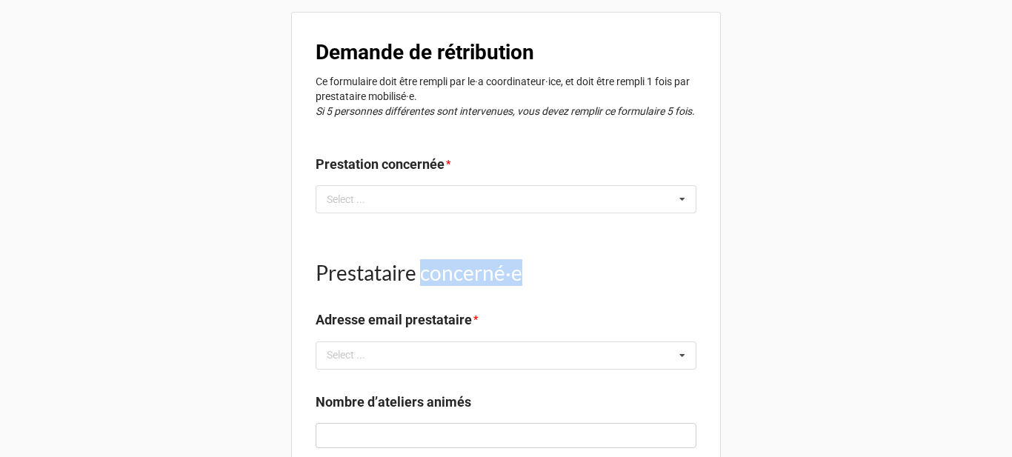
click at [435, 272] on h1 "Prestataire concerné·e" at bounding box center [506, 272] width 381 height 27
copy h1 "Prestataire concerné·e"
click at [389, 318] on label "Adresse email prestataire" at bounding box center [394, 320] width 156 height 21
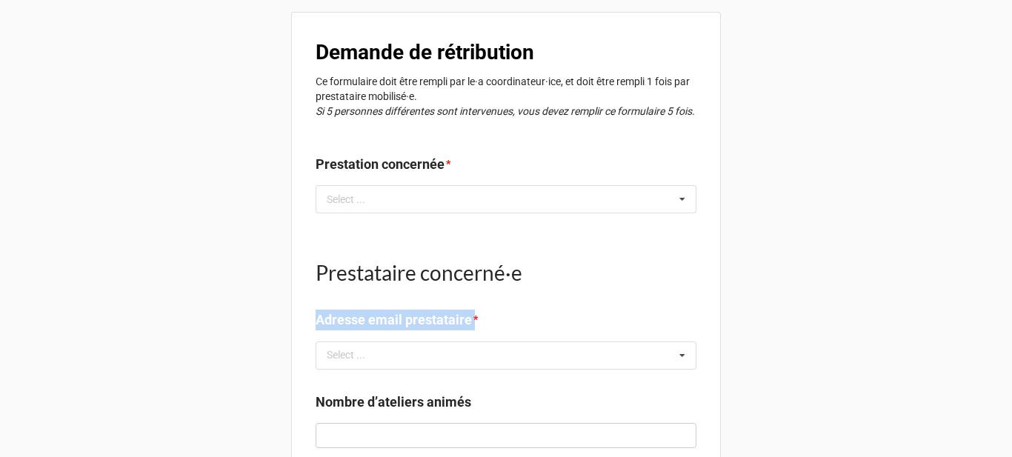
click at [389, 318] on label "Adresse email prestataire" at bounding box center [394, 320] width 156 height 21
copy label "Adresse email prestataire"
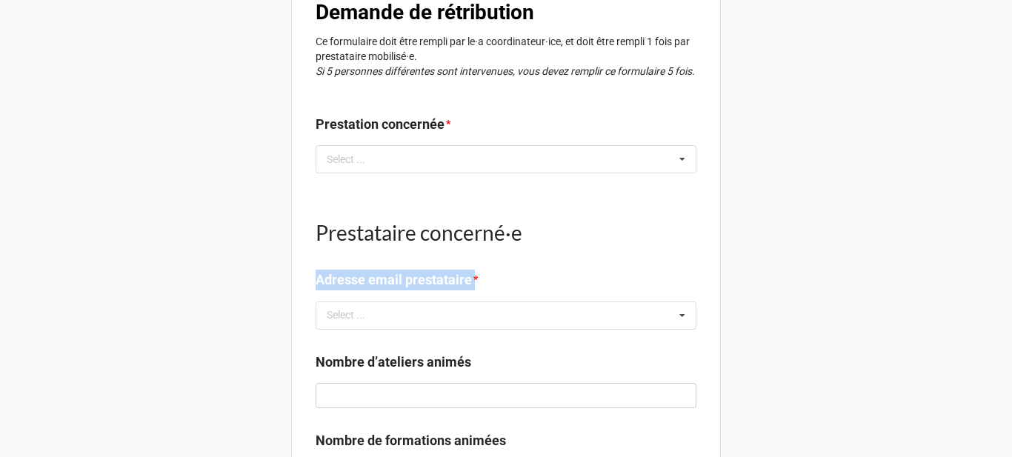
scroll to position [74, 0]
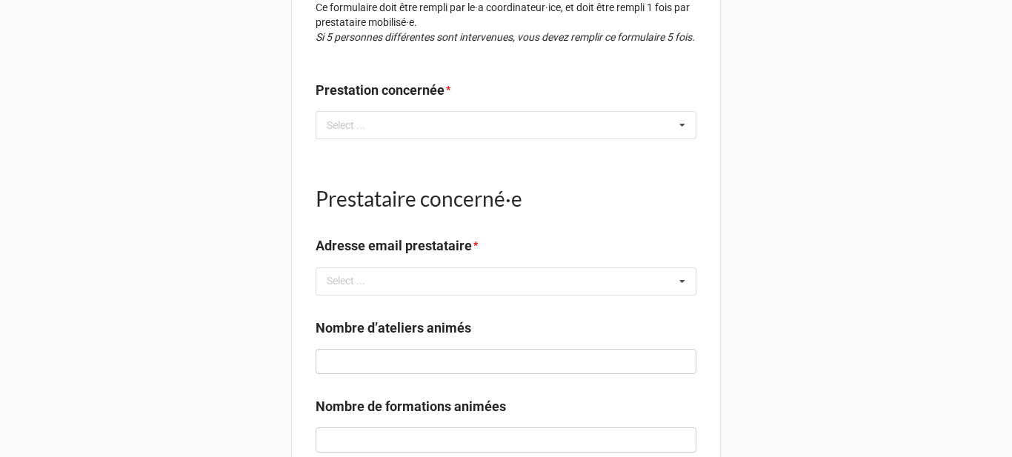
click at [365, 328] on label "Nombre d’ateliers animés" at bounding box center [394, 328] width 156 height 21
copy label
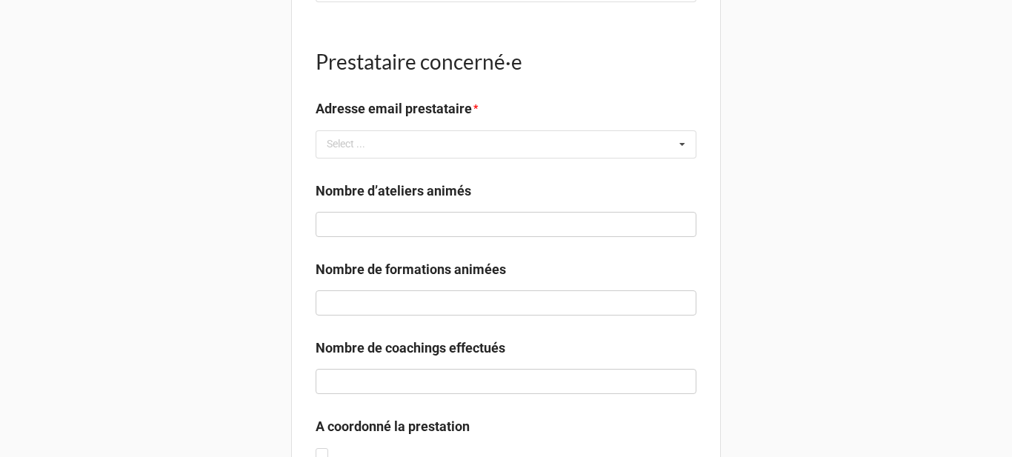
scroll to position [222, 0]
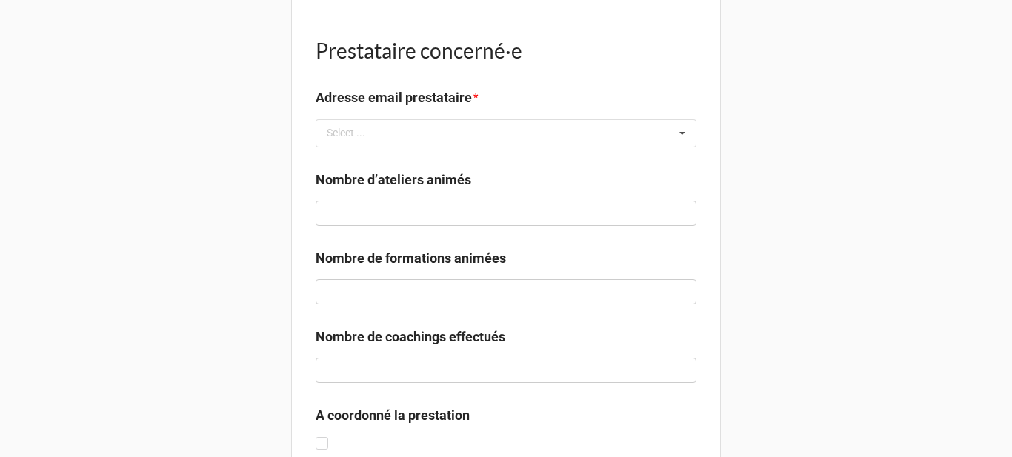
click at [429, 257] on label "Nombre de formations animées" at bounding box center [411, 258] width 190 height 21
copy label
click at [436, 339] on label "Nombre de coachings effectués" at bounding box center [411, 337] width 190 height 21
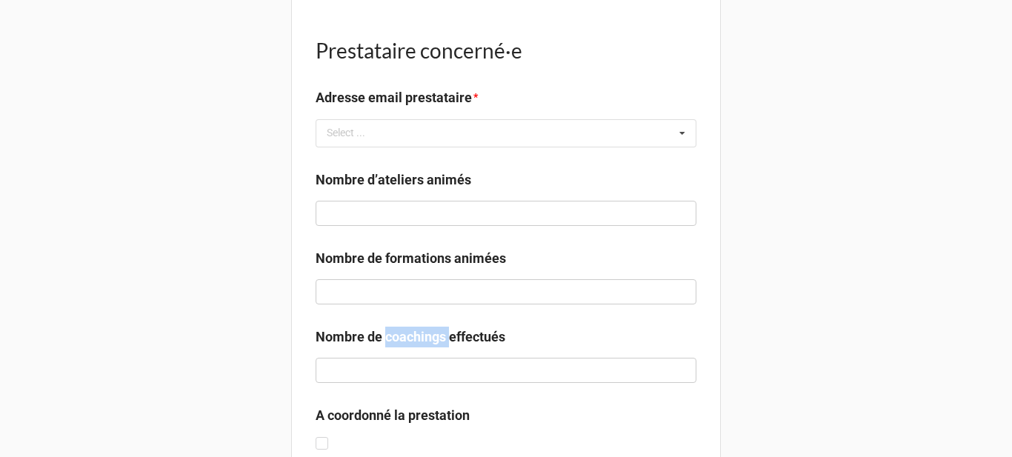
click at [436, 339] on label "Nombre de coachings effectués" at bounding box center [411, 337] width 190 height 21
copy label
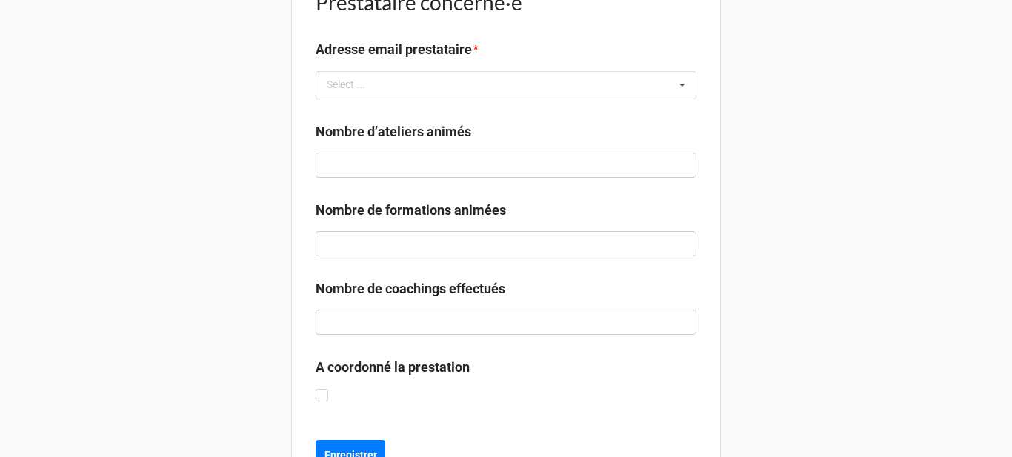
scroll to position [296, 0]
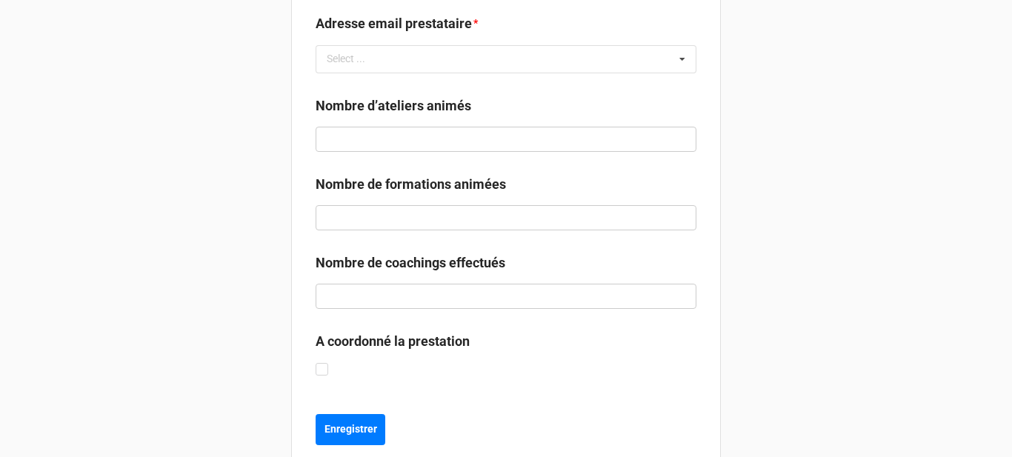
click at [411, 338] on label "A coordonné la prestation" at bounding box center [393, 341] width 154 height 21
copy b "A coordonné la prestation"
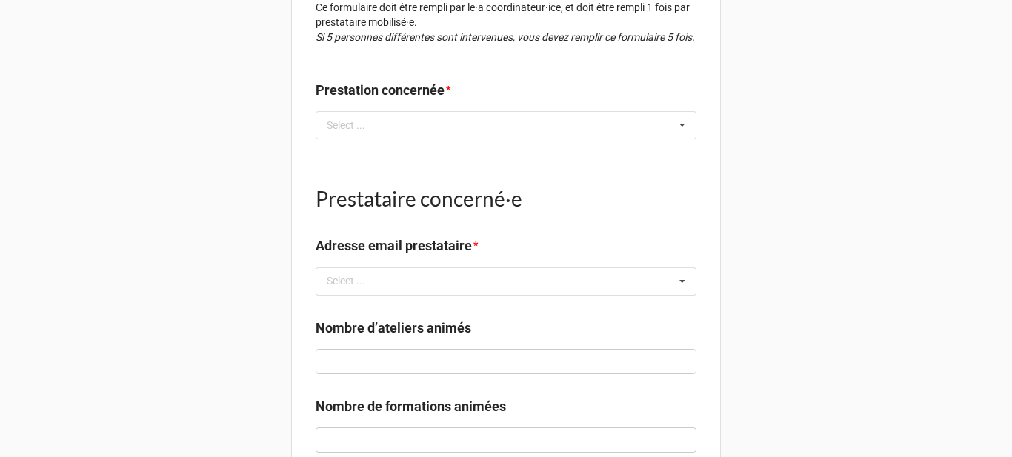
scroll to position [0, 0]
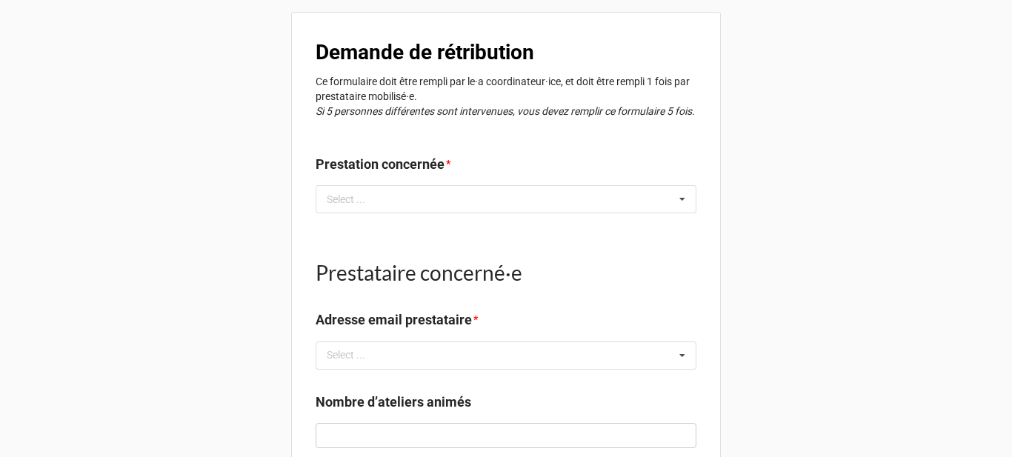
click at [391, 264] on h1 "Prestataire concerné·e" at bounding box center [506, 272] width 381 height 27
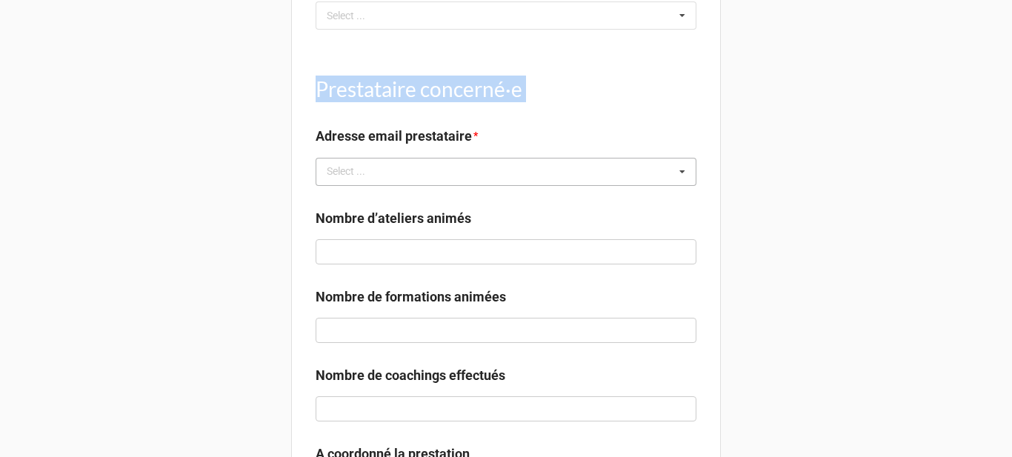
scroll to position [184, 0]
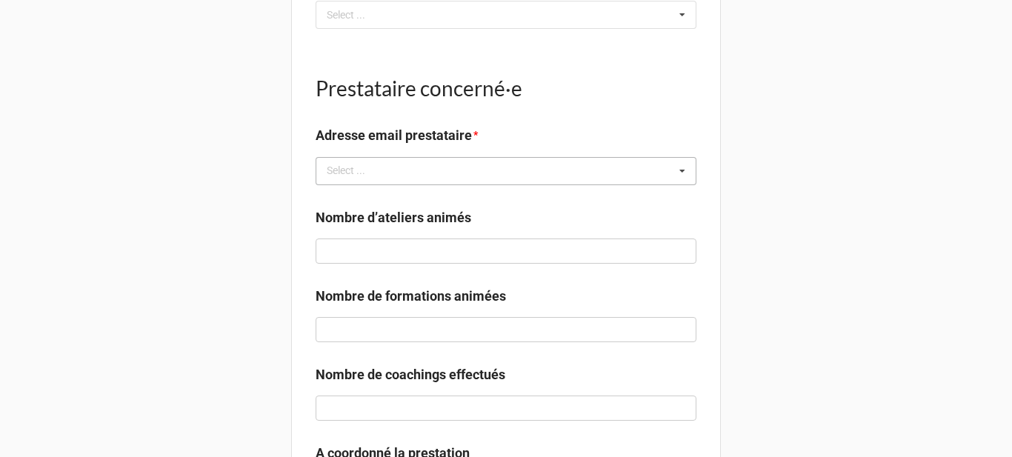
click at [543, 179] on div "Select ... No results found." at bounding box center [506, 171] width 381 height 28
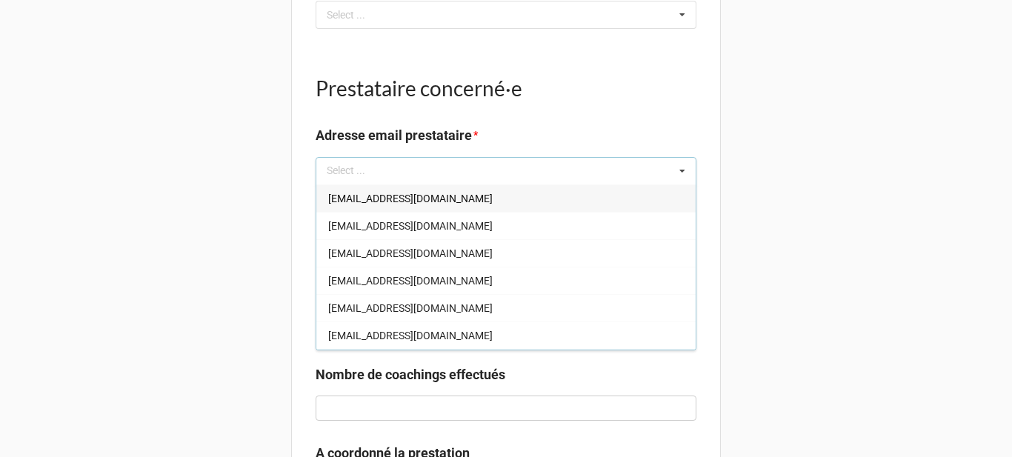
click at [472, 167] on div "Select ... 1simon.olivier@gmail.com 7isabelle.tricot@gmail.com 11morin.florian@…" at bounding box center [506, 171] width 381 height 28
click at [601, 161] on div "Select ... 1simon.olivier@gmail.com 7isabelle.tricot@gmail.com 11morin.florian@…" at bounding box center [506, 171] width 381 height 28
click at [755, 168] on div "Demande de rétribution Ce formulaire doit être rempli par le·a coordinateur·ice…" at bounding box center [506, 210] width 1012 height 789
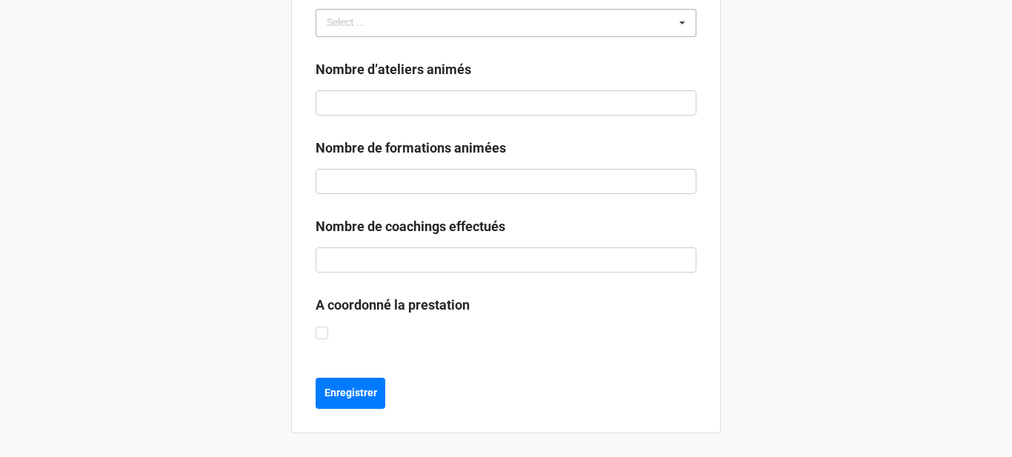
scroll to position [258, 0]
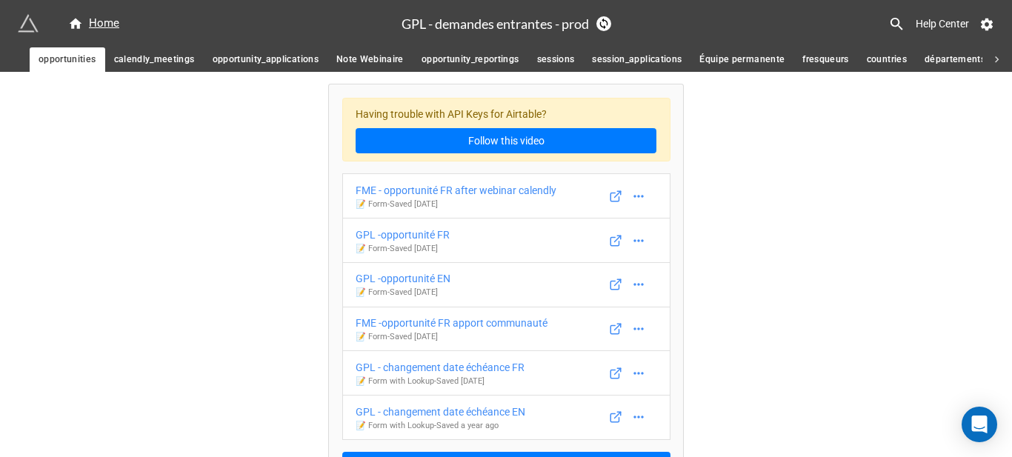
click at [487, 64] on span "opportunity_reportings" at bounding box center [470, 60] width 98 height 16
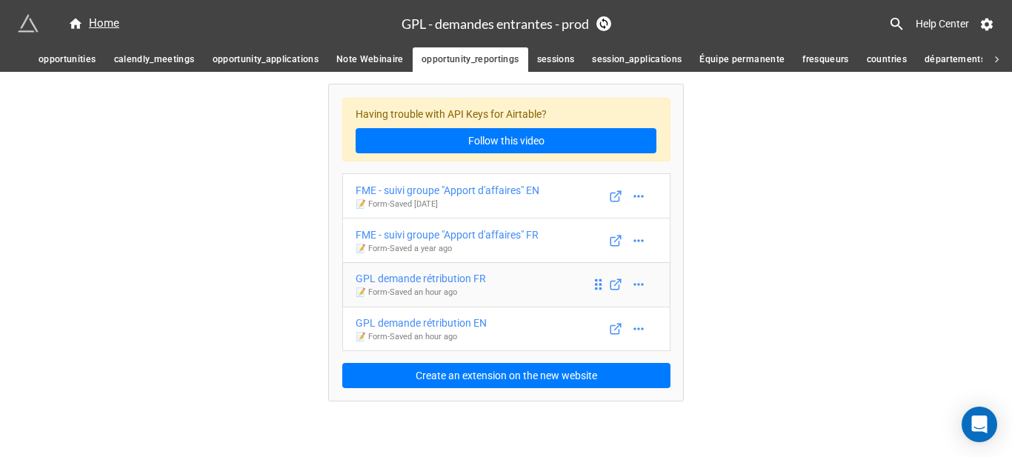
click at [464, 290] on p "📝 Form - Saved an hour ago" at bounding box center [420, 293] width 130 height 12
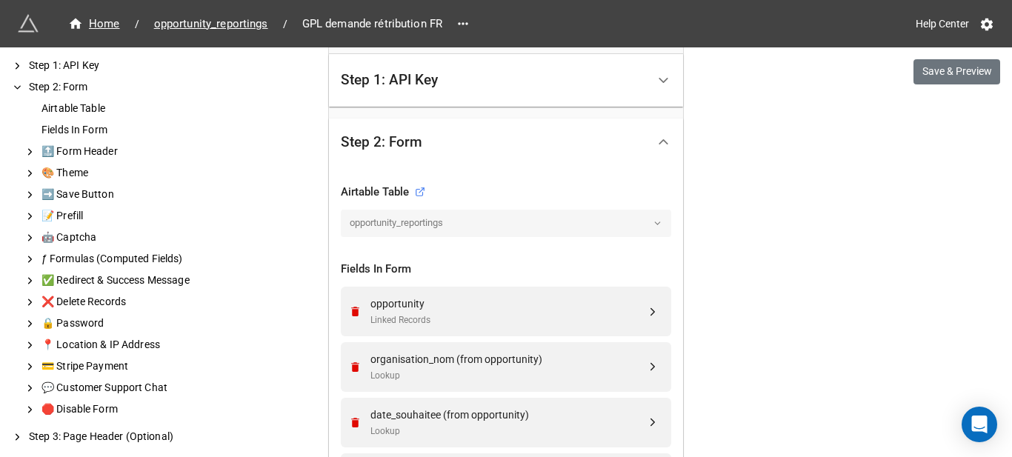
scroll to position [518, 0]
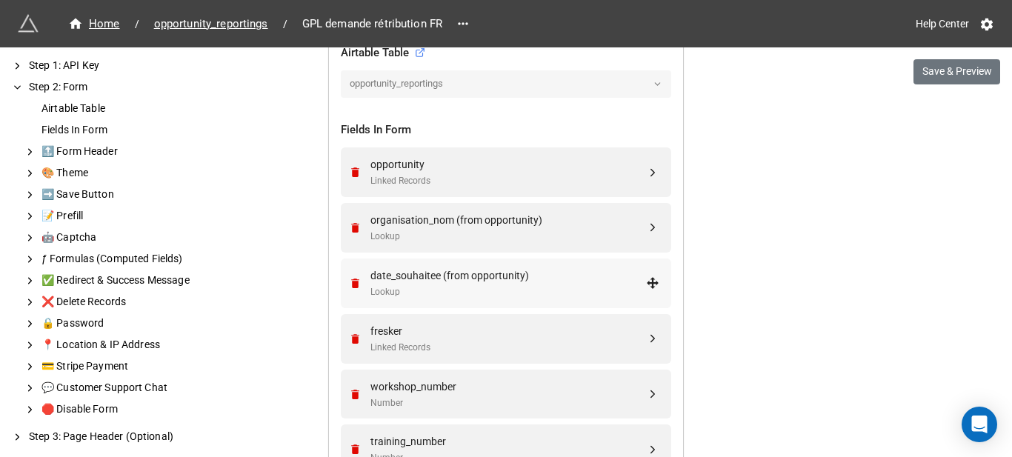
click at [490, 275] on div "date_souhaitee (from opportunity)" at bounding box center [508, 275] width 276 height 16
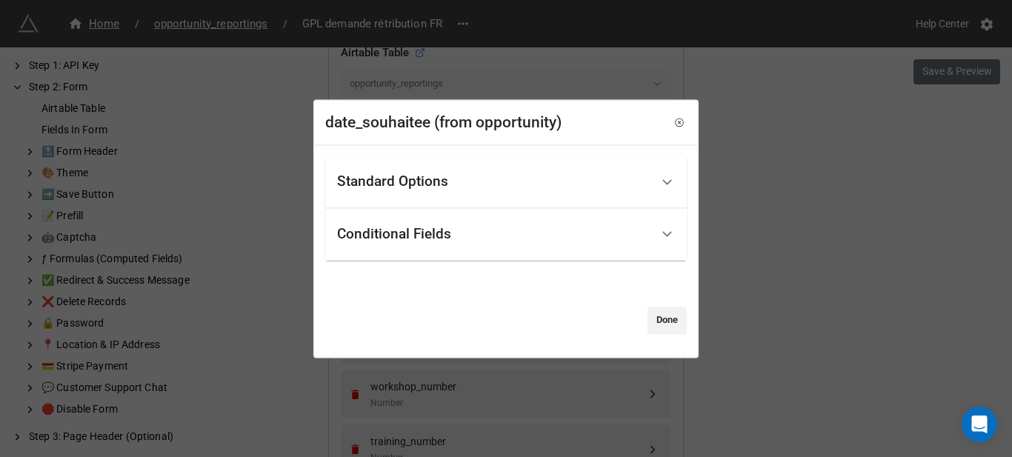
click at [454, 175] on div "Standard Options" at bounding box center [493, 181] width 313 height 35
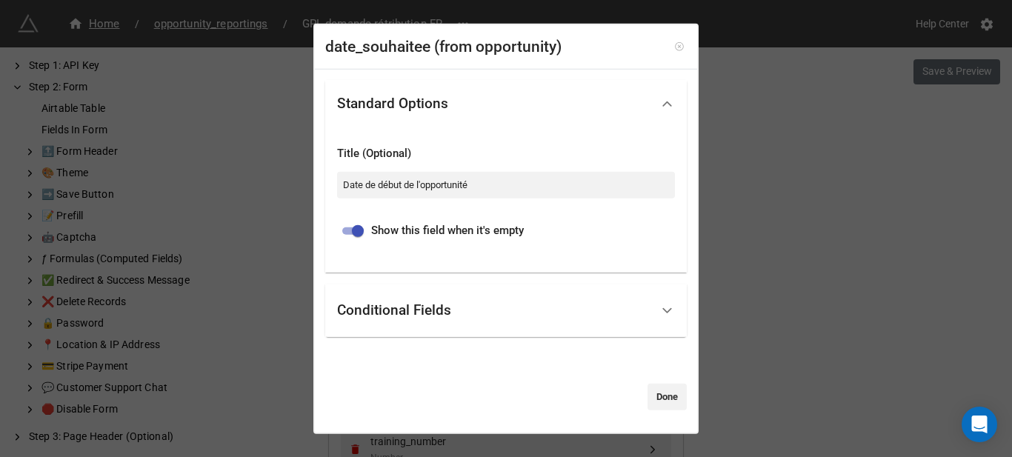
click at [675, 44] on icon at bounding box center [679, 46] width 8 height 8
